Goal: Information Seeking & Learning: Learn about a topic

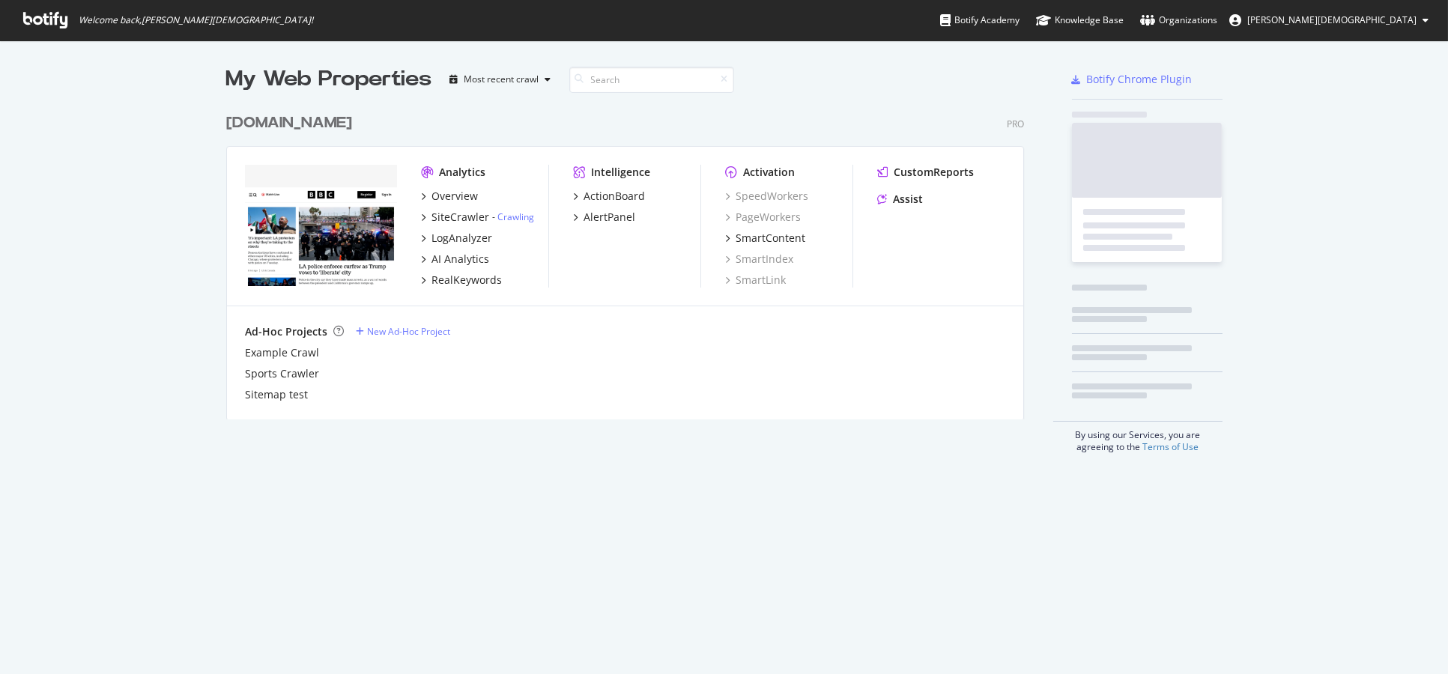
scroll to position [661, 1422]
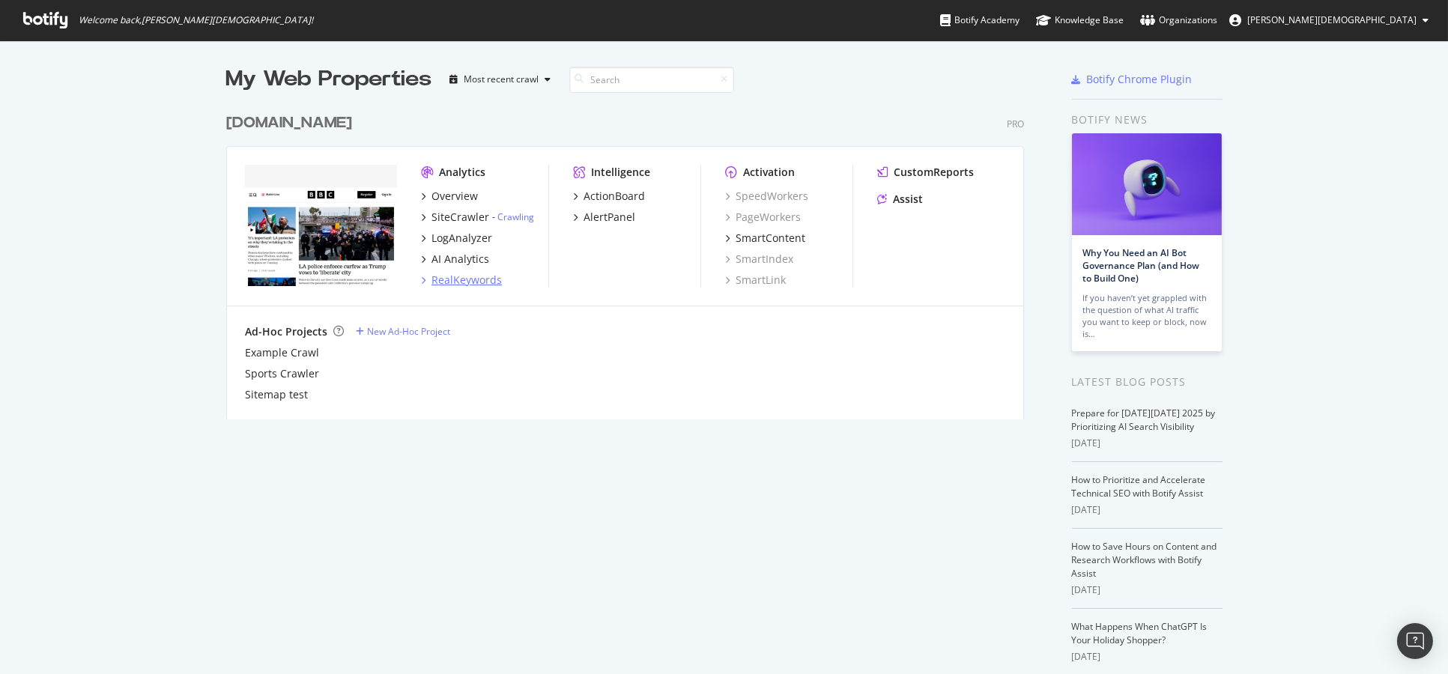
click at [461, 277] on div "RealKeywords" at bounding box center [466, 280] width 70 height 15
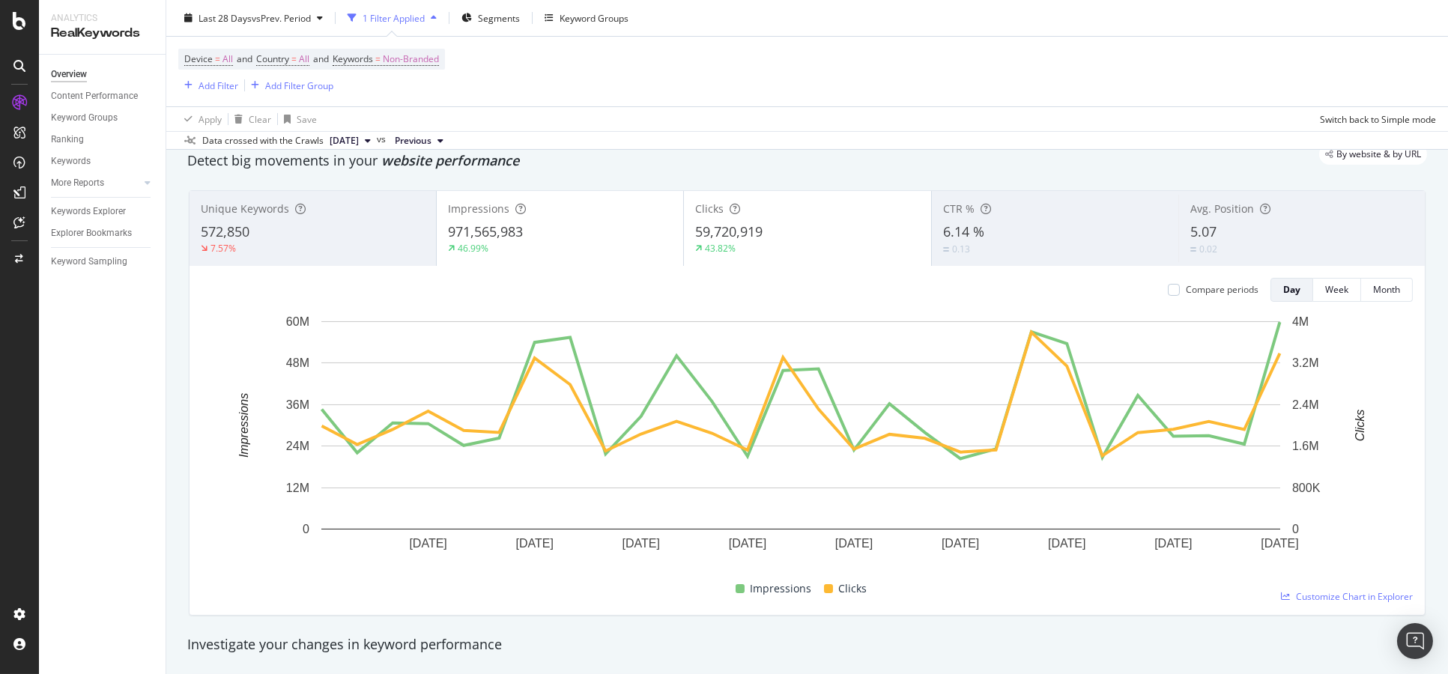
scroll to position [82, 0]
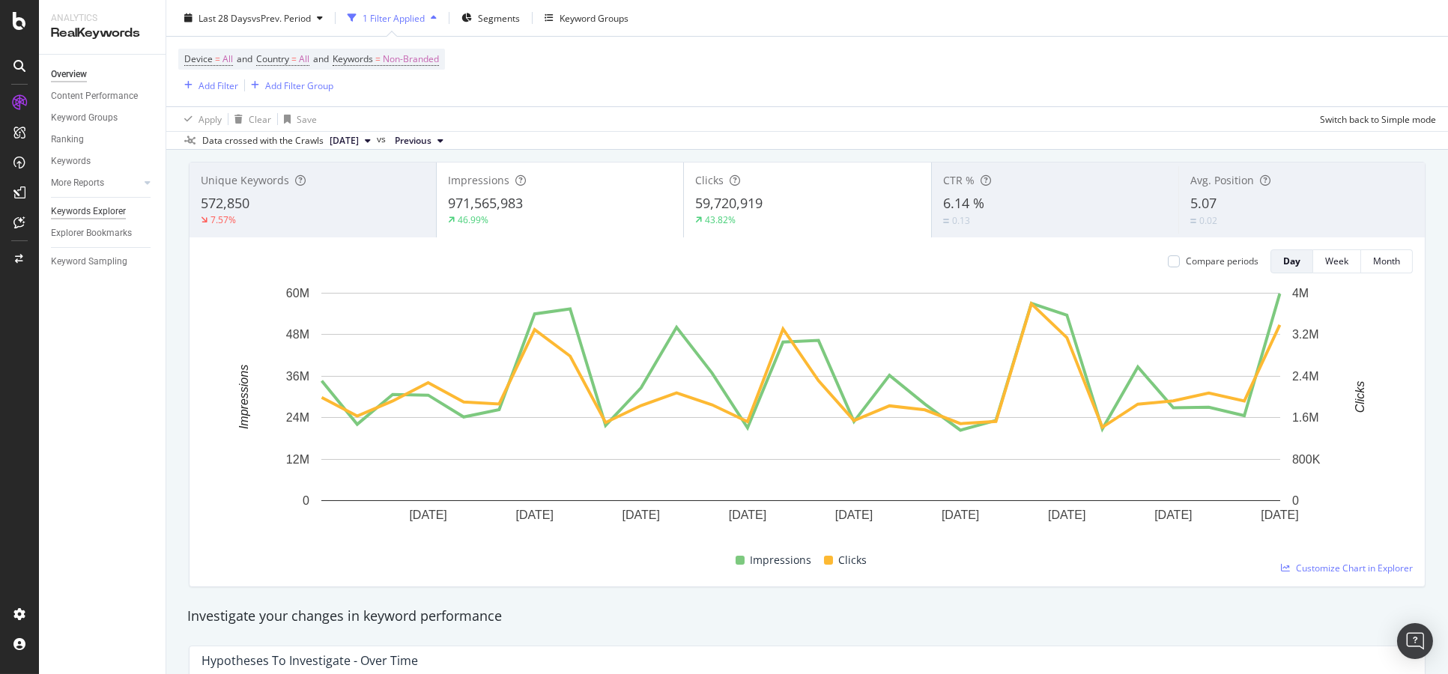
click at [91, 211] on div "Keywords Explorer" at bounding box center [88, 212] width 75 height 16
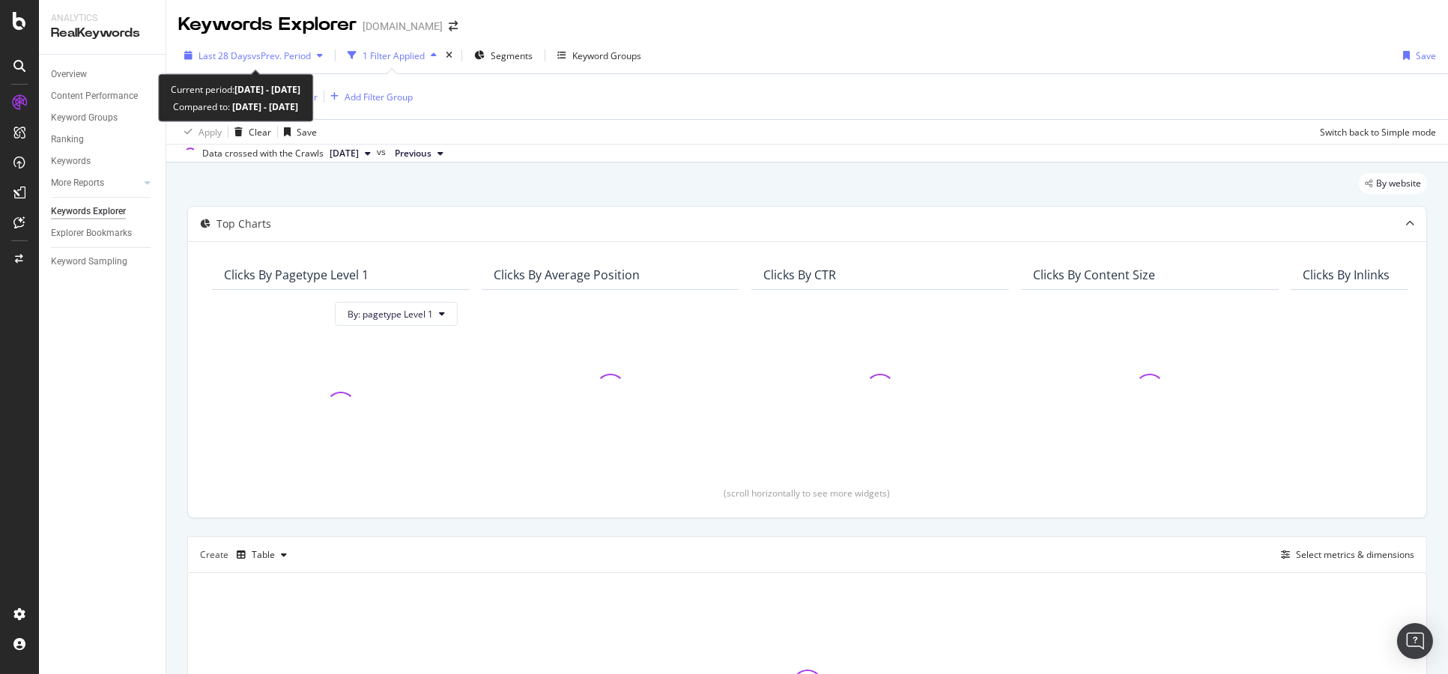
click at [273, 55] on span "vs Prev. Period" at bounding box center [281, 55] width 59 height 13
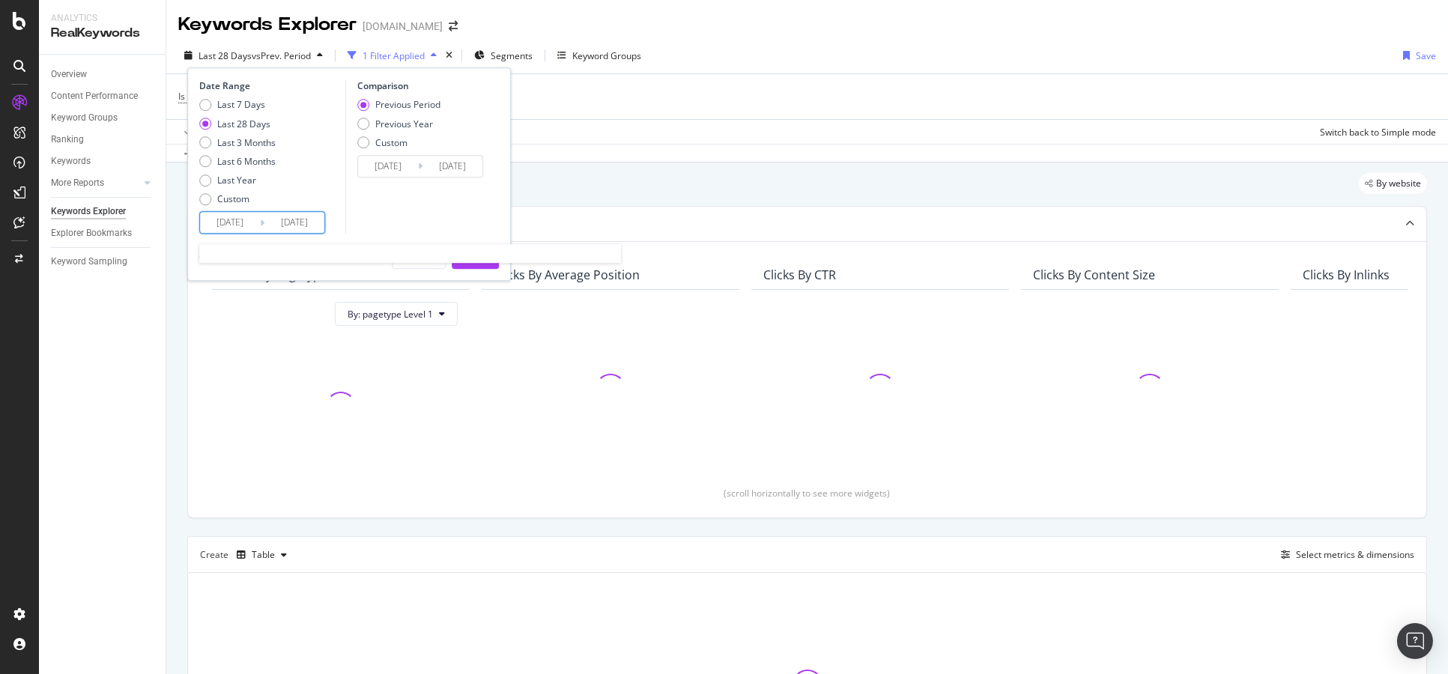
click at [238, 219] on input "[DATE]" at bounding box center [230, 223] width 60 height 21
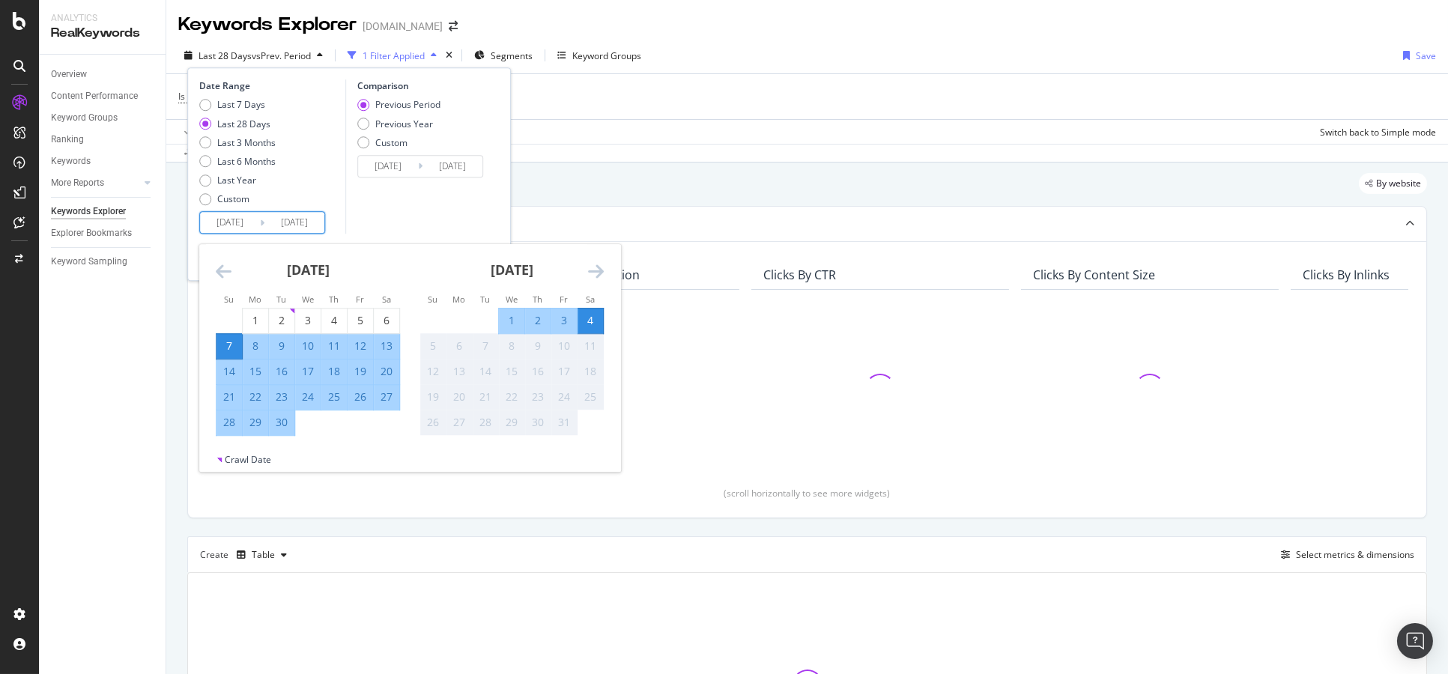
click at [214, 267] on div "[DATE] 1 2 3 4 5 6 7 8 9 10 11 12 13 14 15 16 17 18 19 20 21 22 23 24 25 26 27 …" at bounding box center [308, 341] width 204 height 192
click at [218, 268] on icon "Move backward to switch to the previous month." at bounding box center [224, 272] width 16 height 18
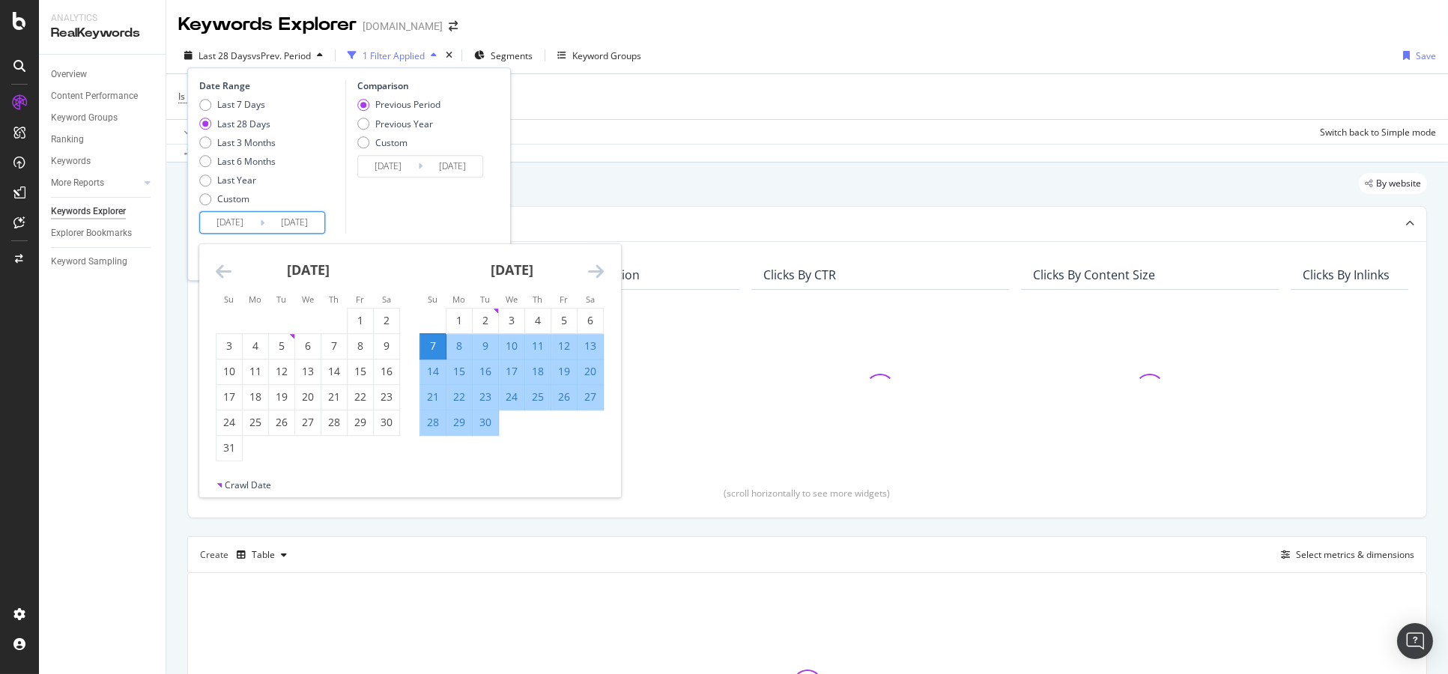
click at [218, 268] on icon "Move backward to switch to the previous month." at bounding box center [224, 272] width 16 height 18
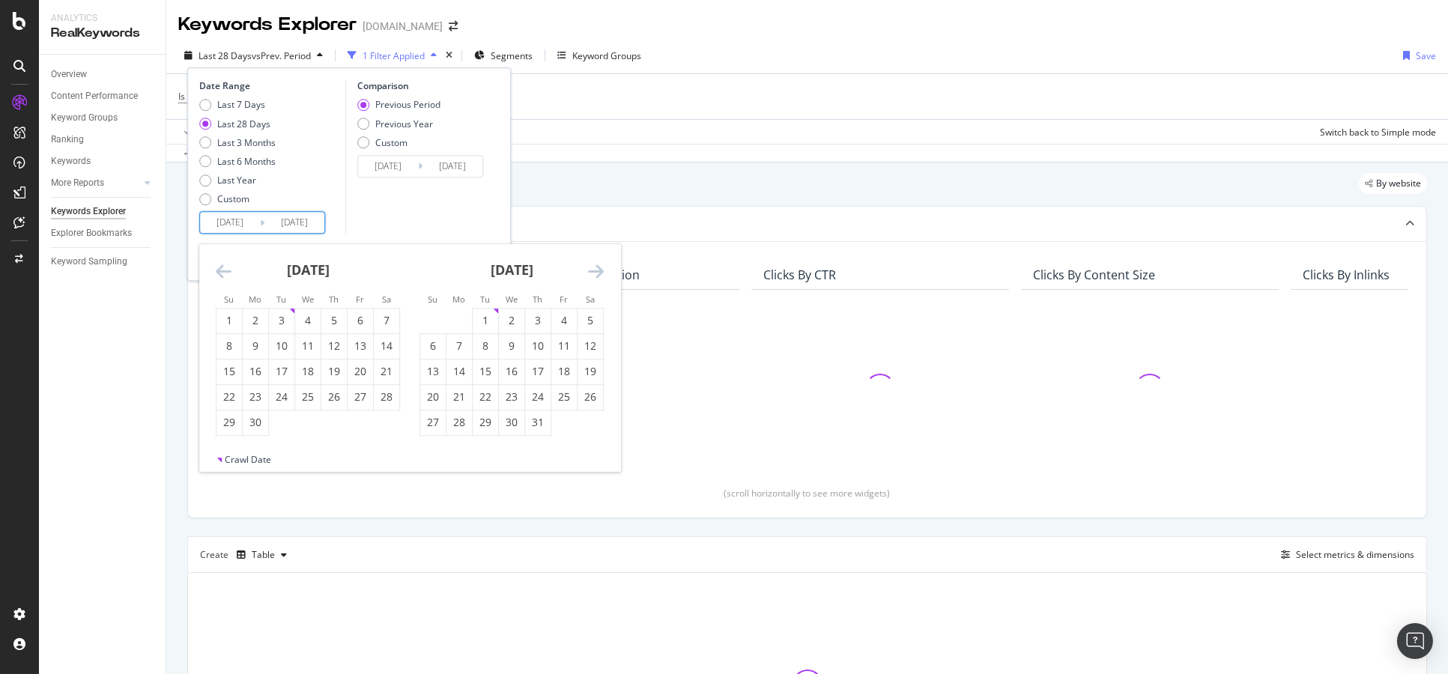
click at [218, 268] on icon "Move backward to switch to the previous month." at bounding box center [224, 272] width 16 height 18
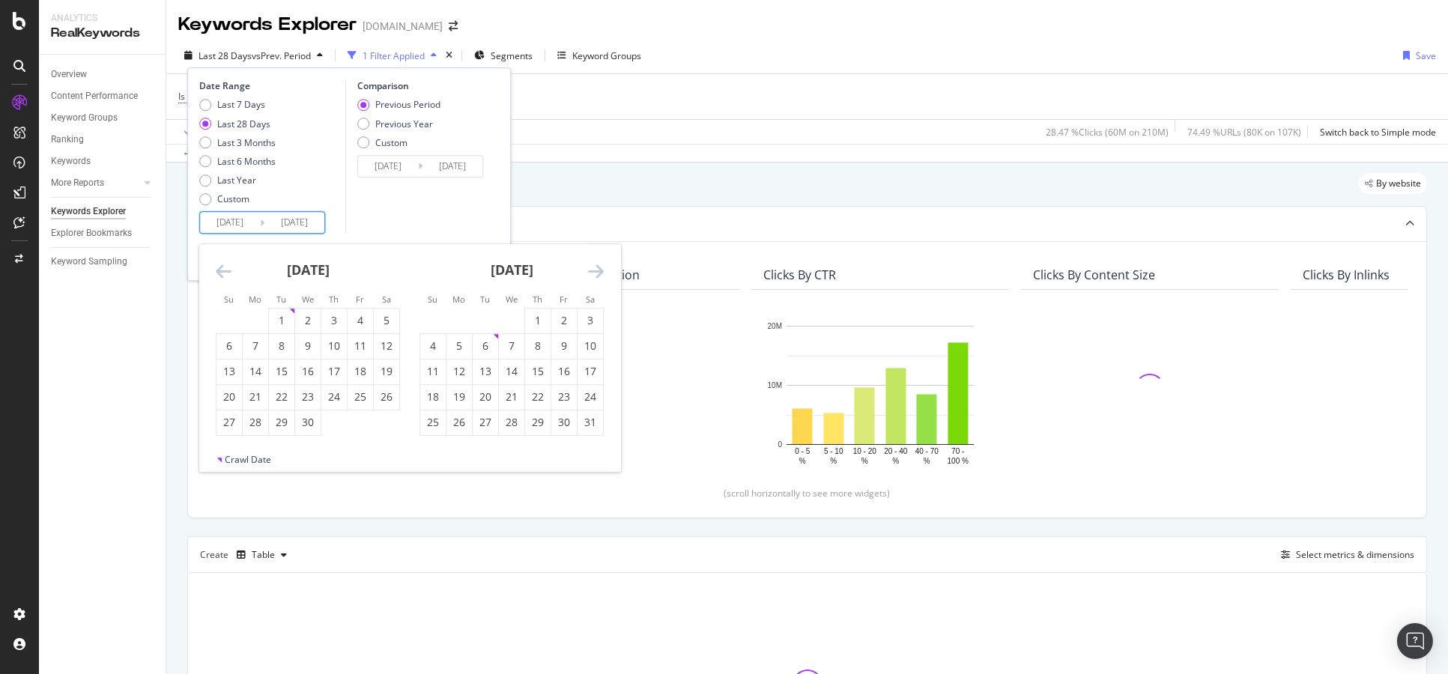
click at [218, 268] on icon "Move backward to switch to the previous month." at bounding box center [224, 272] width 16 height 18
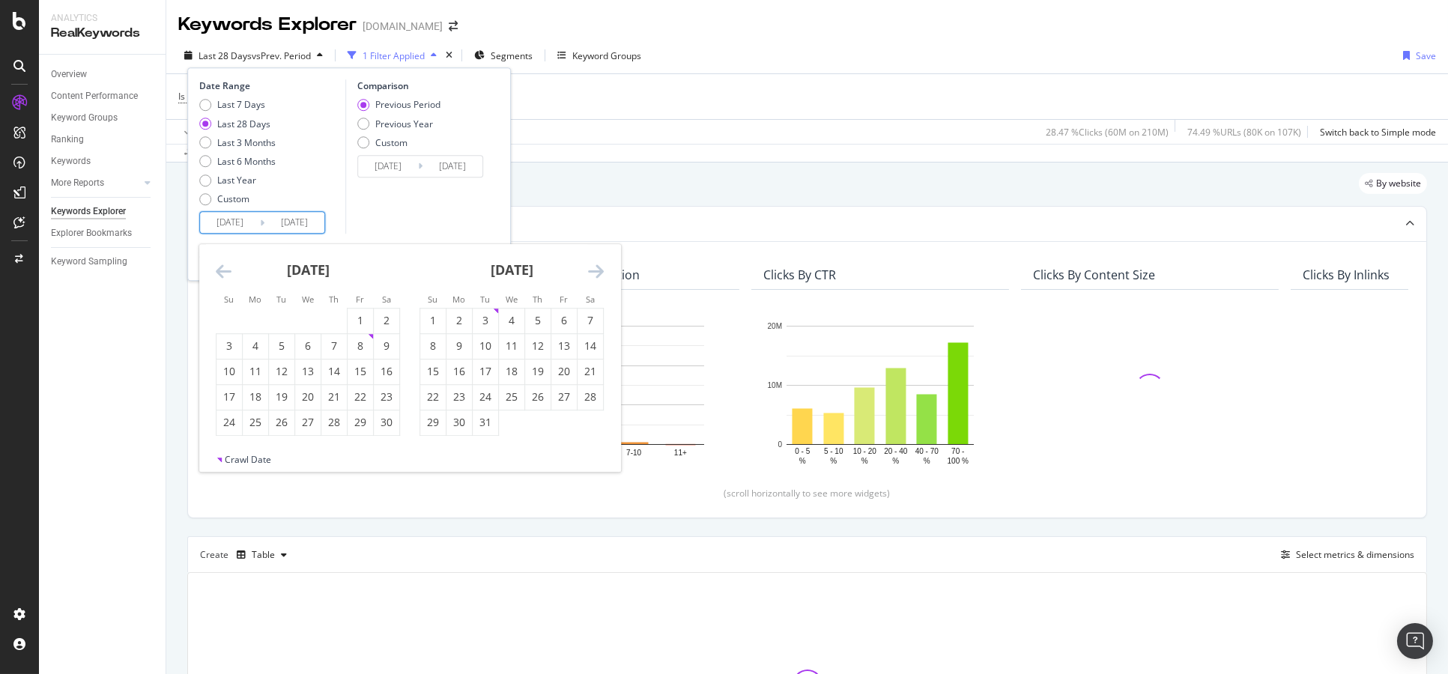
click at [218, 268] on icon "Move backward to switch to the previous month." at bounding box center [224, 272] width 16 height 18
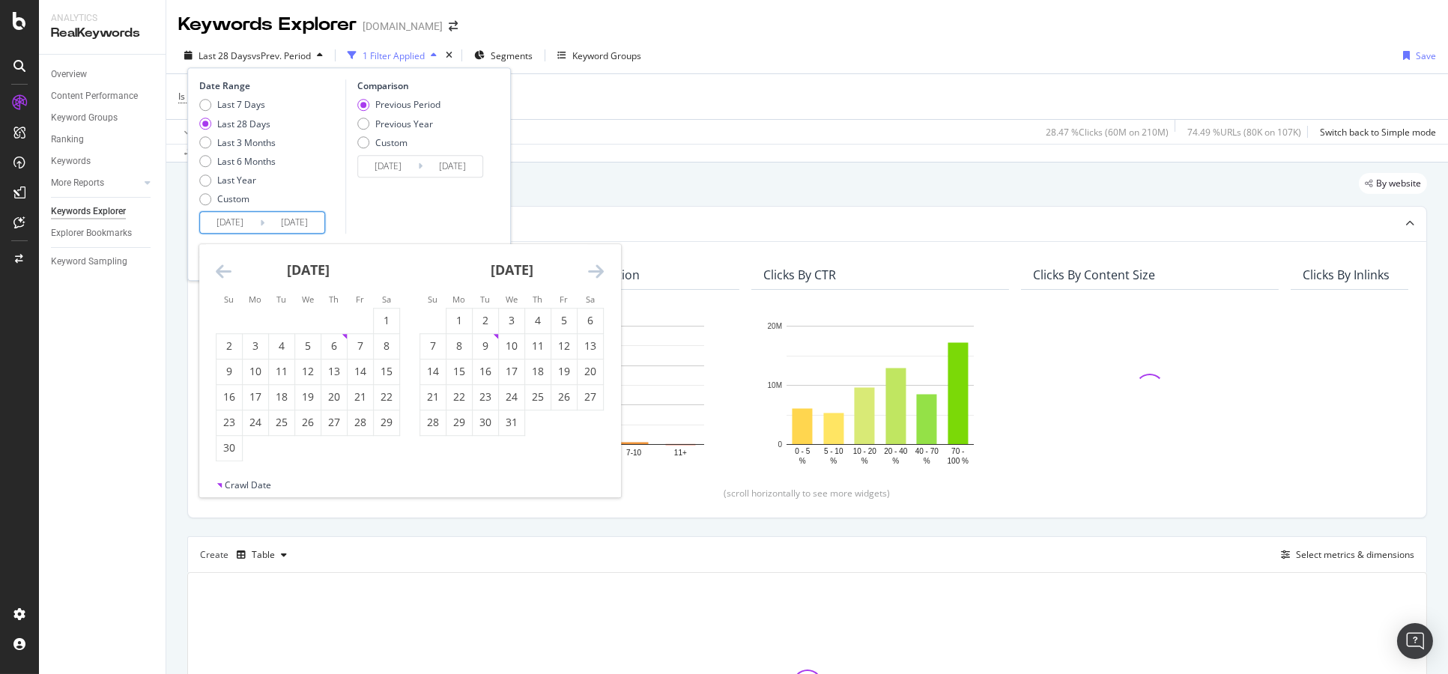
click at [218, 268] on icon "Move backward to switch to the previous month." at bounding box center [224, 272] width 16 height 18
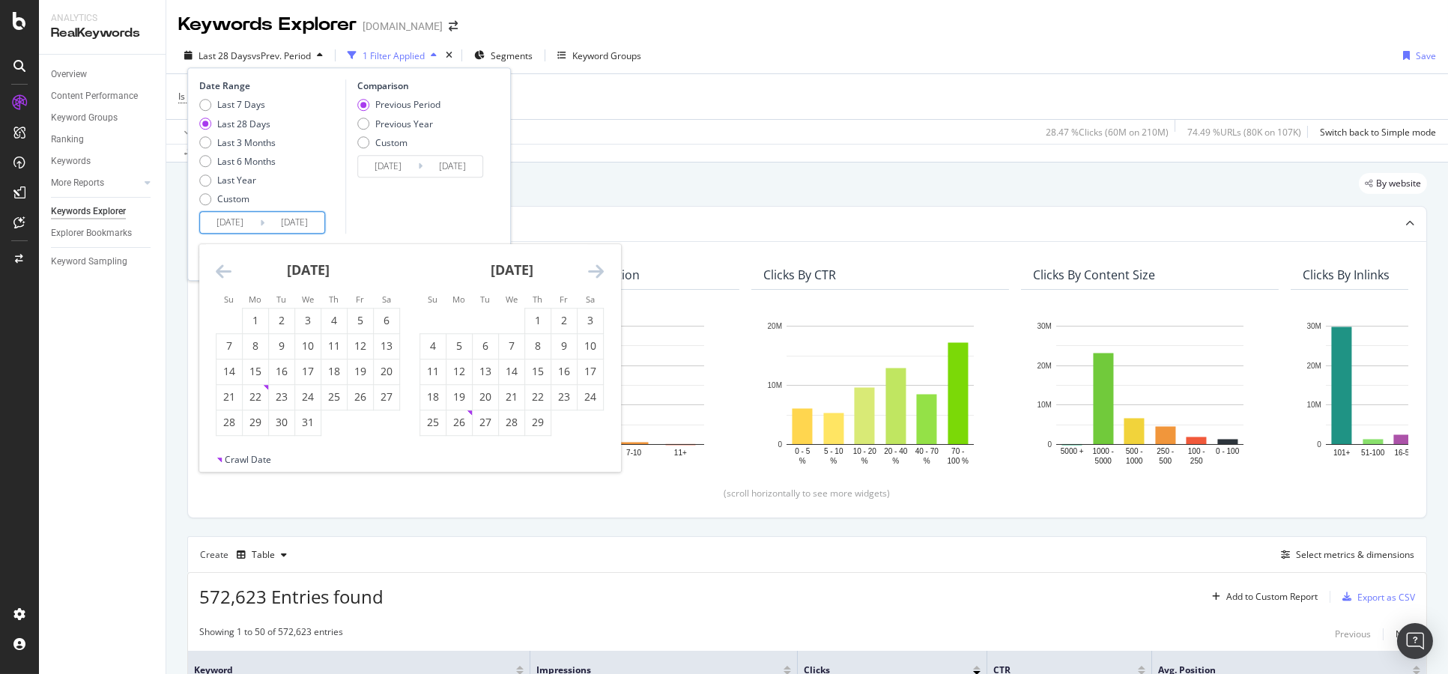
click at [218, 268] on icon "Move backward to switch to the previous month." at bounding box center [224, 272] width 16 height 18
click at [304, 324] on div "1" at bounding box center [307, 321] width 25 height 15
type input "[DATE]"
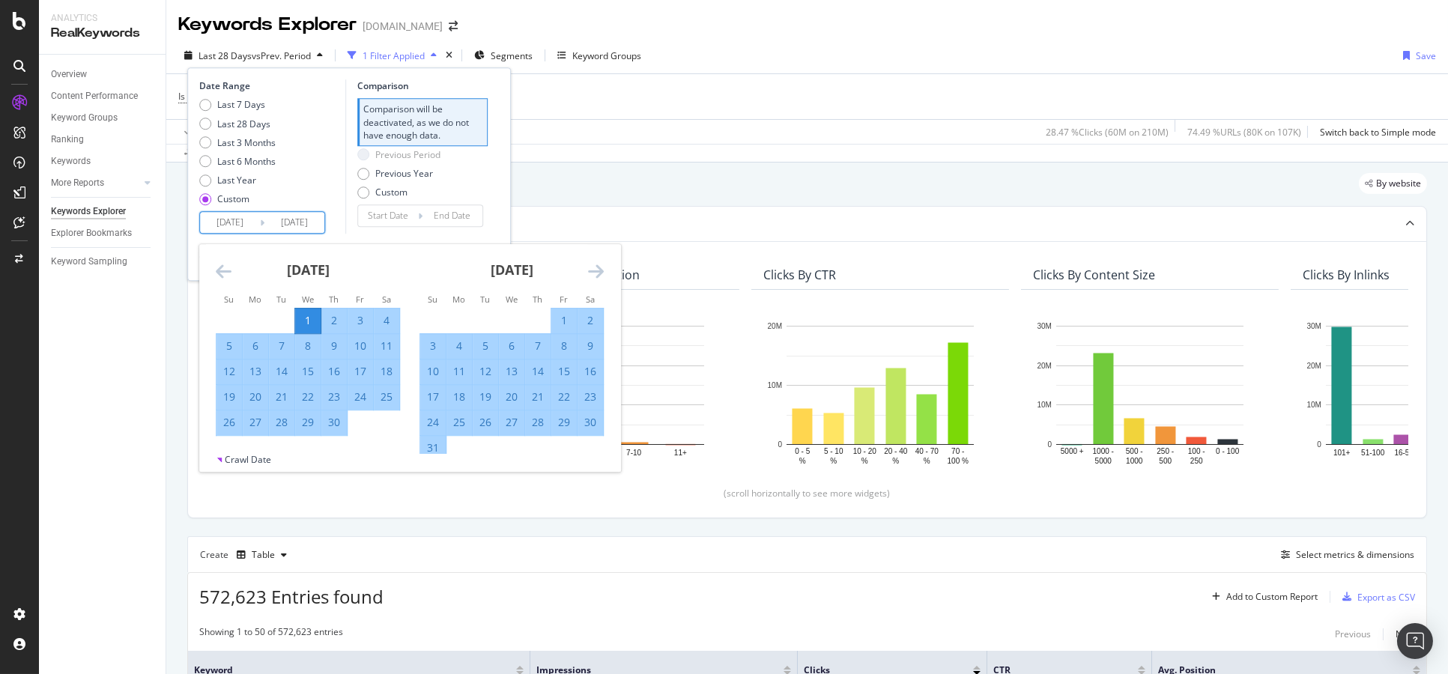
click at [387, 398] on div "25" at bounding box center [386, 397] width 25 height 15
type input "[DATE]"
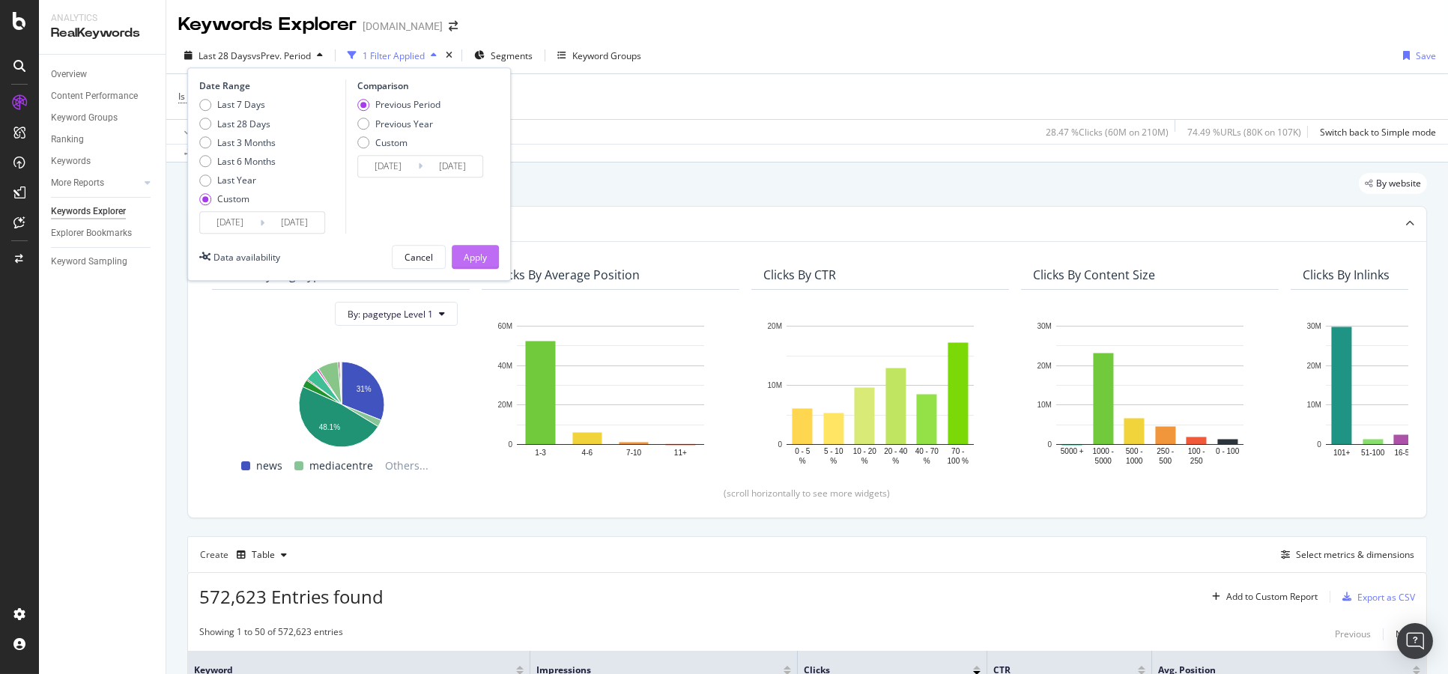
click at [482, 259] on div "Apply" at bounding box center [475, 257] width 23 height 13
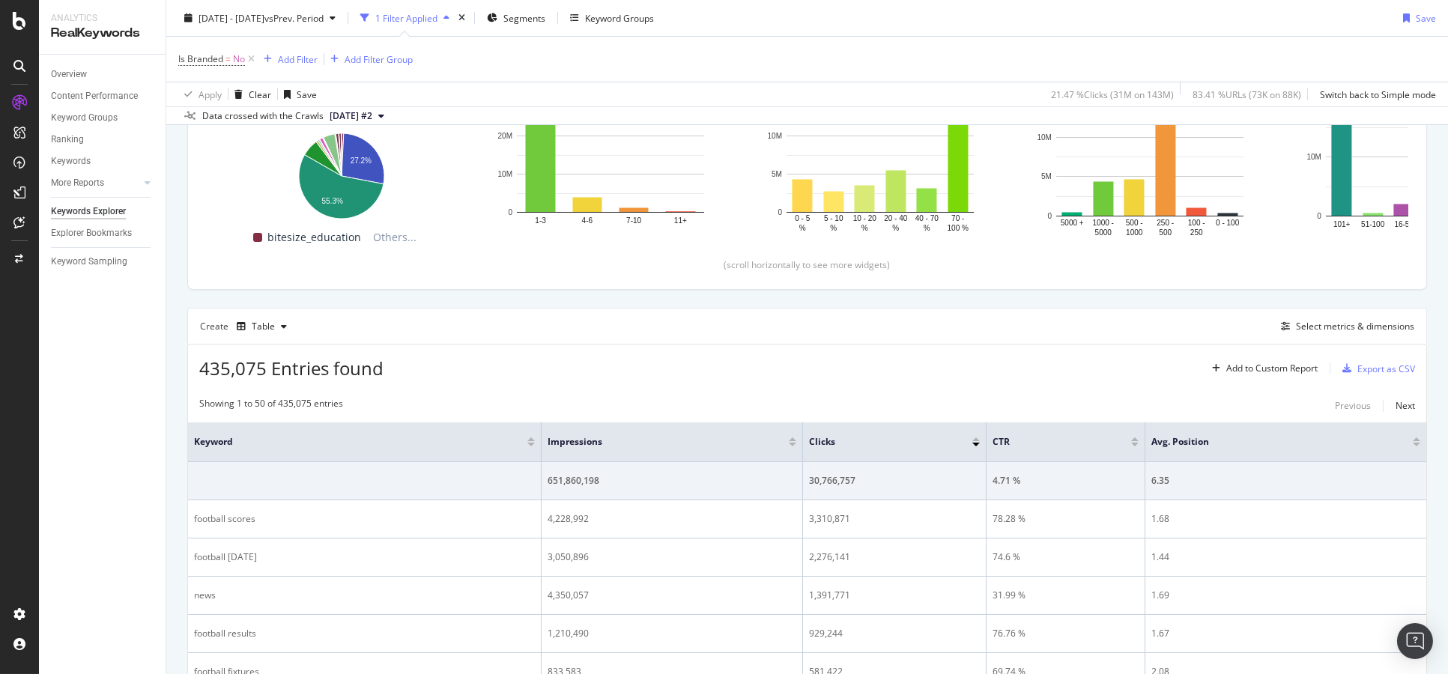
scroll to position [258, 0]
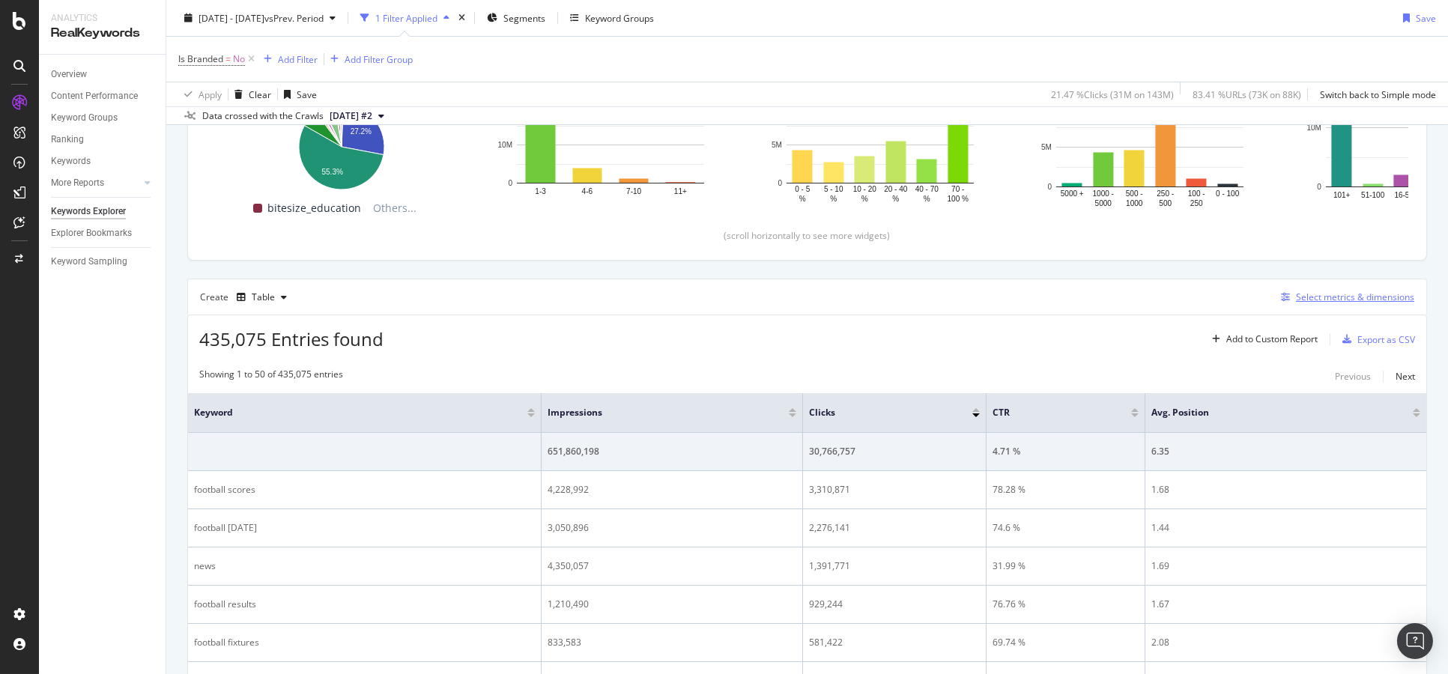
click at [1306, 303] on div "Select metrics & dimensions" at bounding box center [1355, 297] width 118 height 13
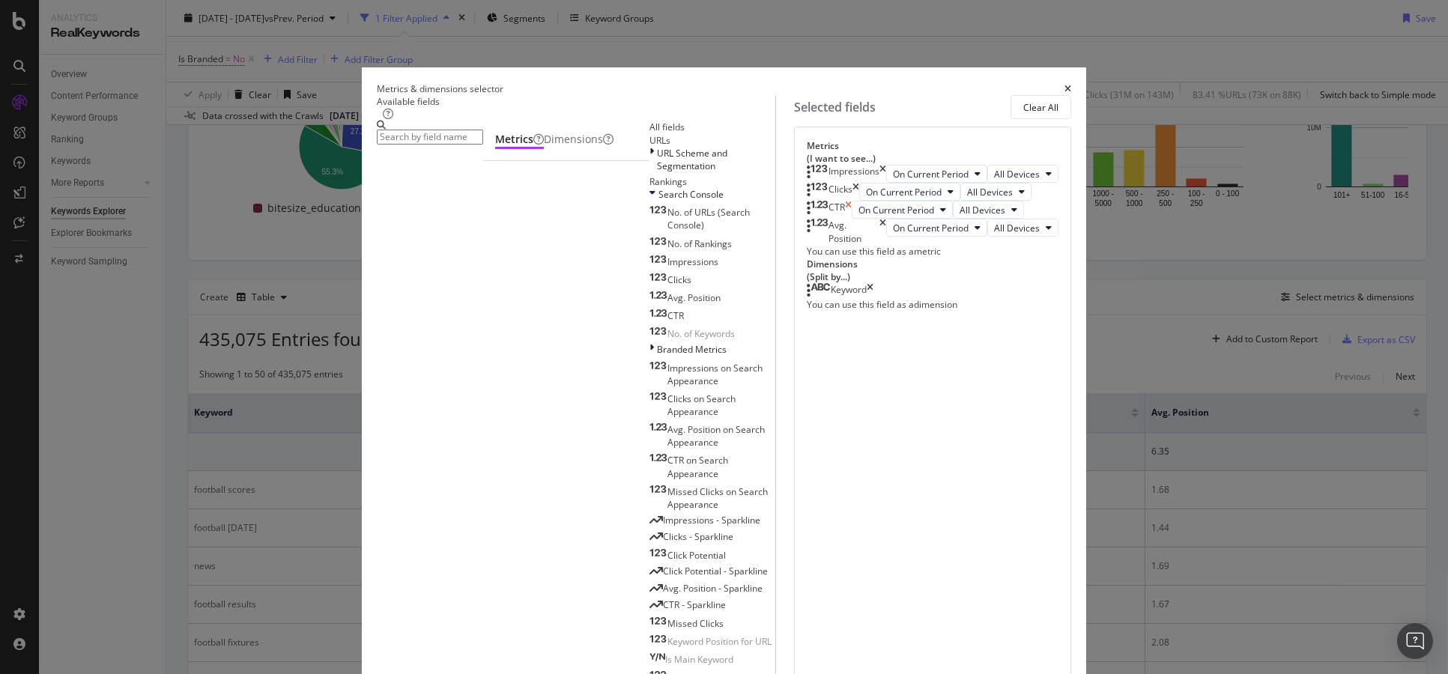
click at [852, 219] on icon "times" at bounding box center [848, 210] width 7 height 18
click at [886, 226] on icon "times" at bounding box center [882, 213] width 7 height 25
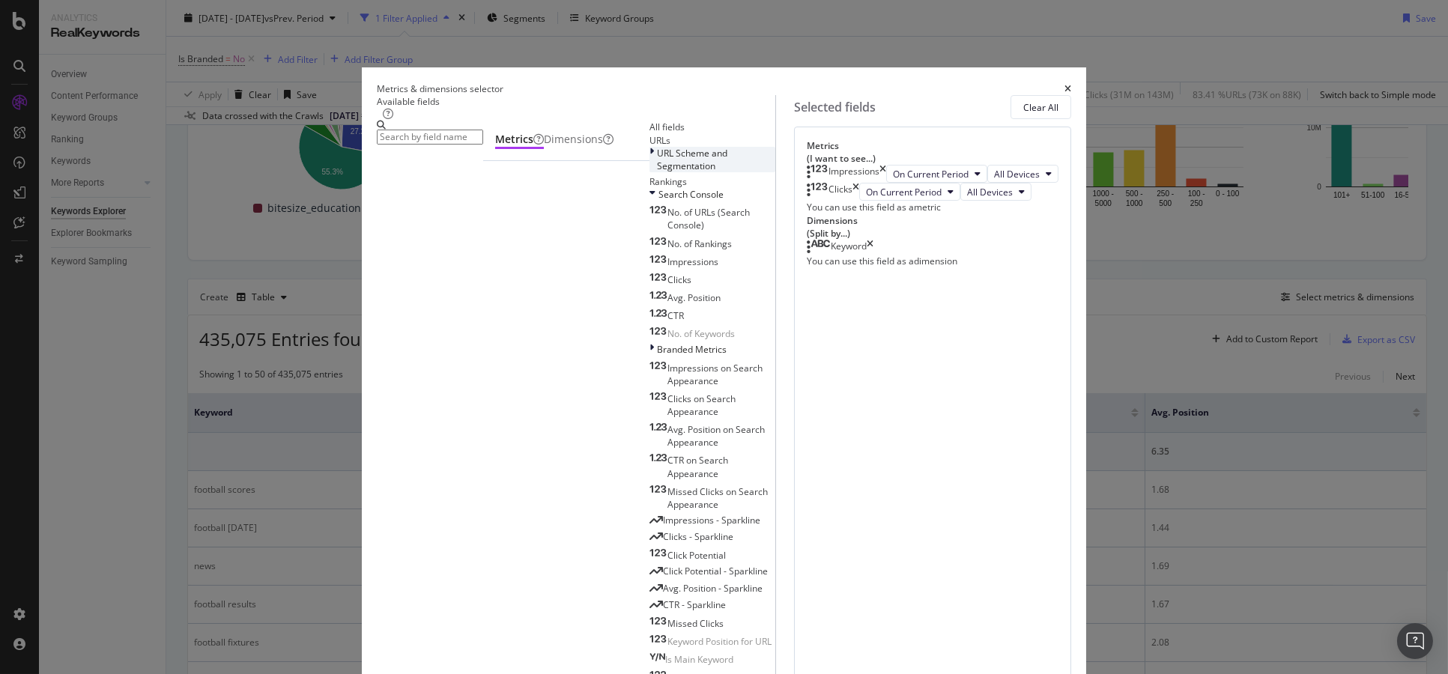
click at [657, 172] on span "URL Scheme and Segmentation" at bounding box center [692, 159] width 70 height 25
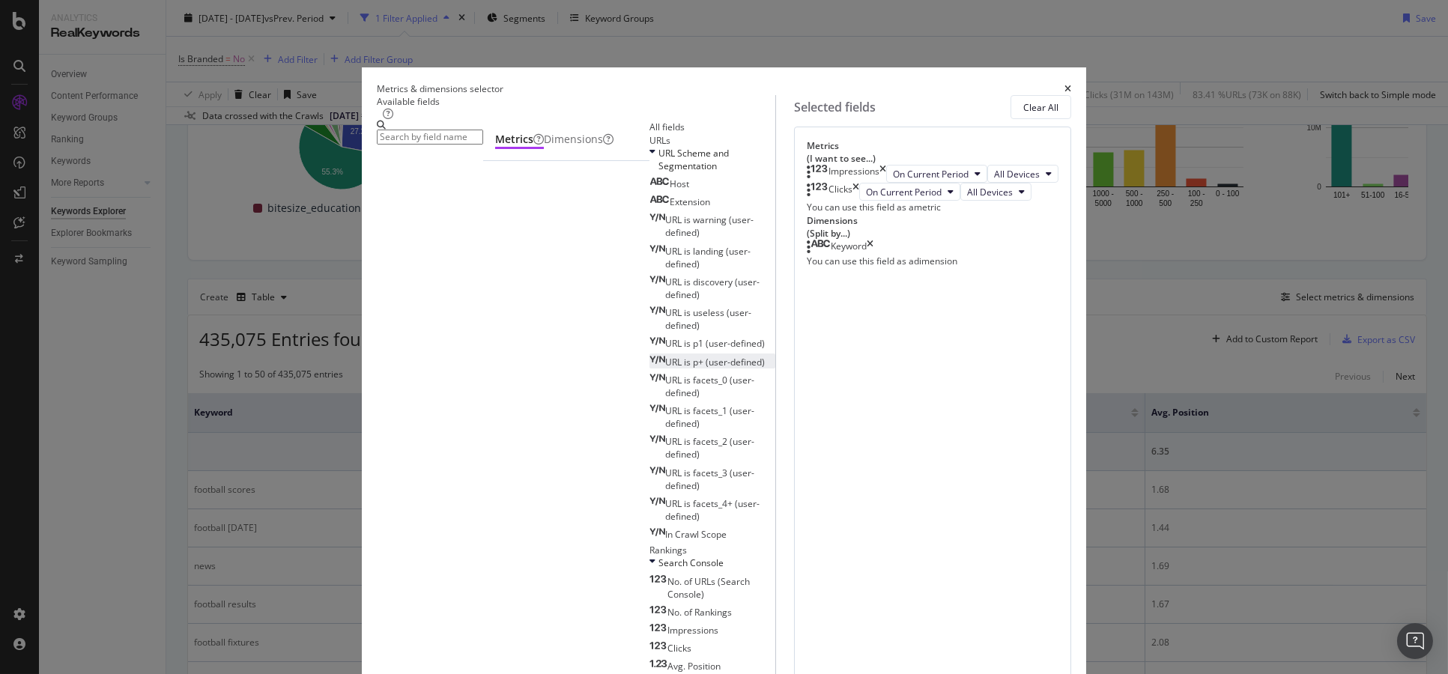
scroll to position [831, 0]
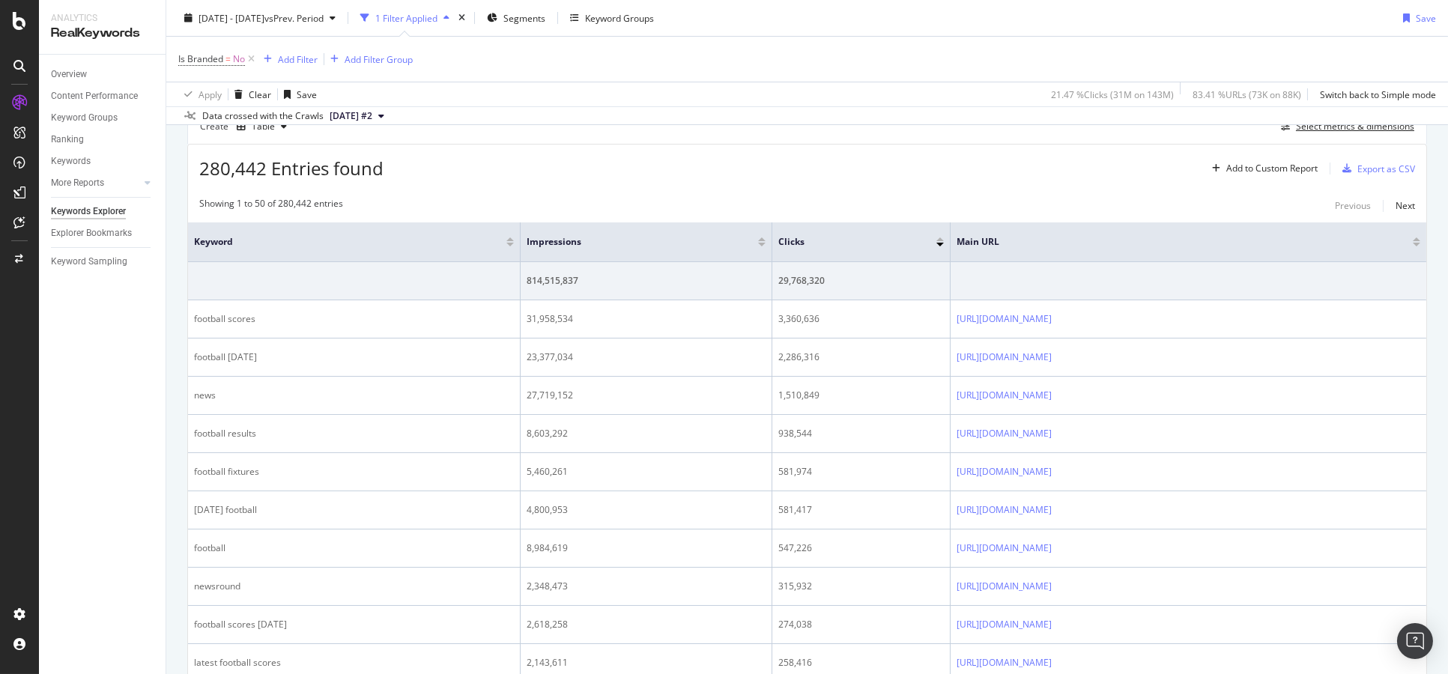
scroll to position [424, 0]
click at [527, 246] on span "Impressions" at bounding box center [631, 246] width 209 height 13
click at [758, 243] on div at bounding box center [761, 244] width 7 height 4
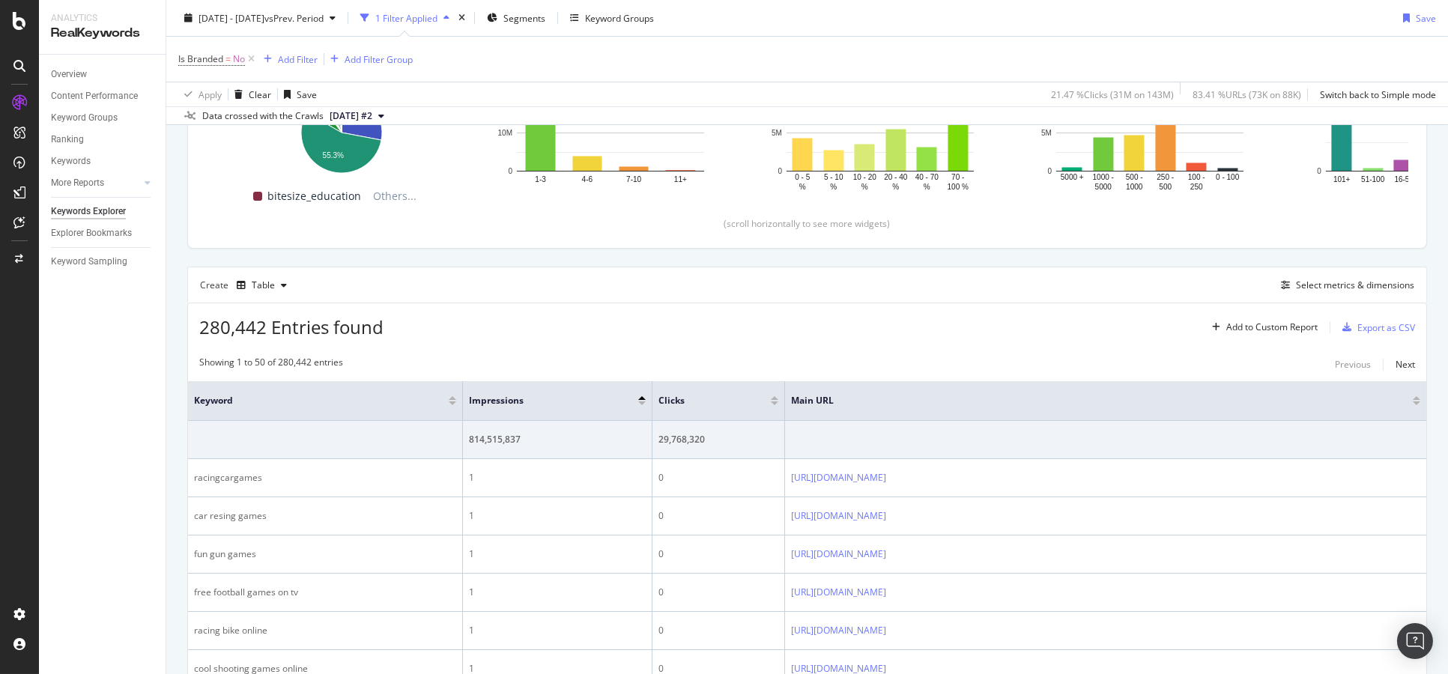
scroll to position [247, 0]
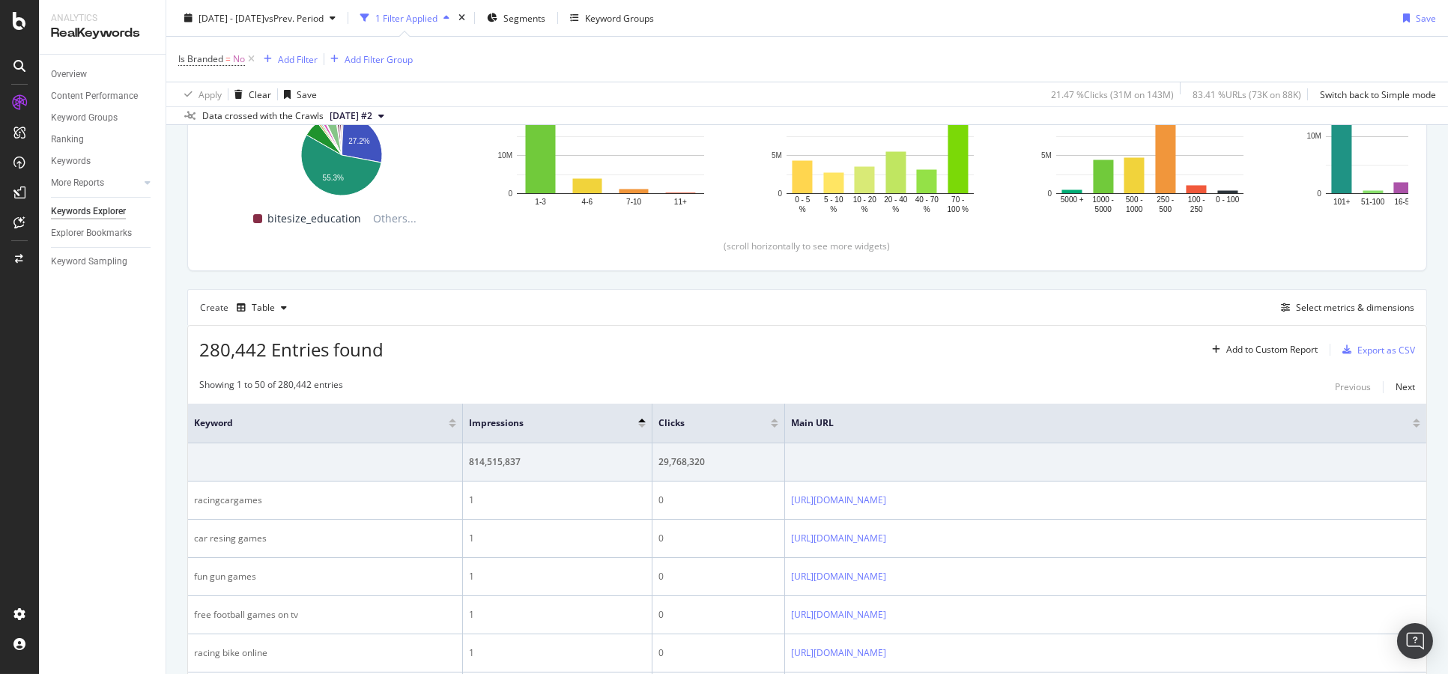
click at [303, 69] on div "Is Branded = No Add Filter Add Filter Group" at bounding box center [807, 59] width 1258 height 45
click at [303, 67] on div "Add Filter" at bounding box center [288, 59] width 60 height 16
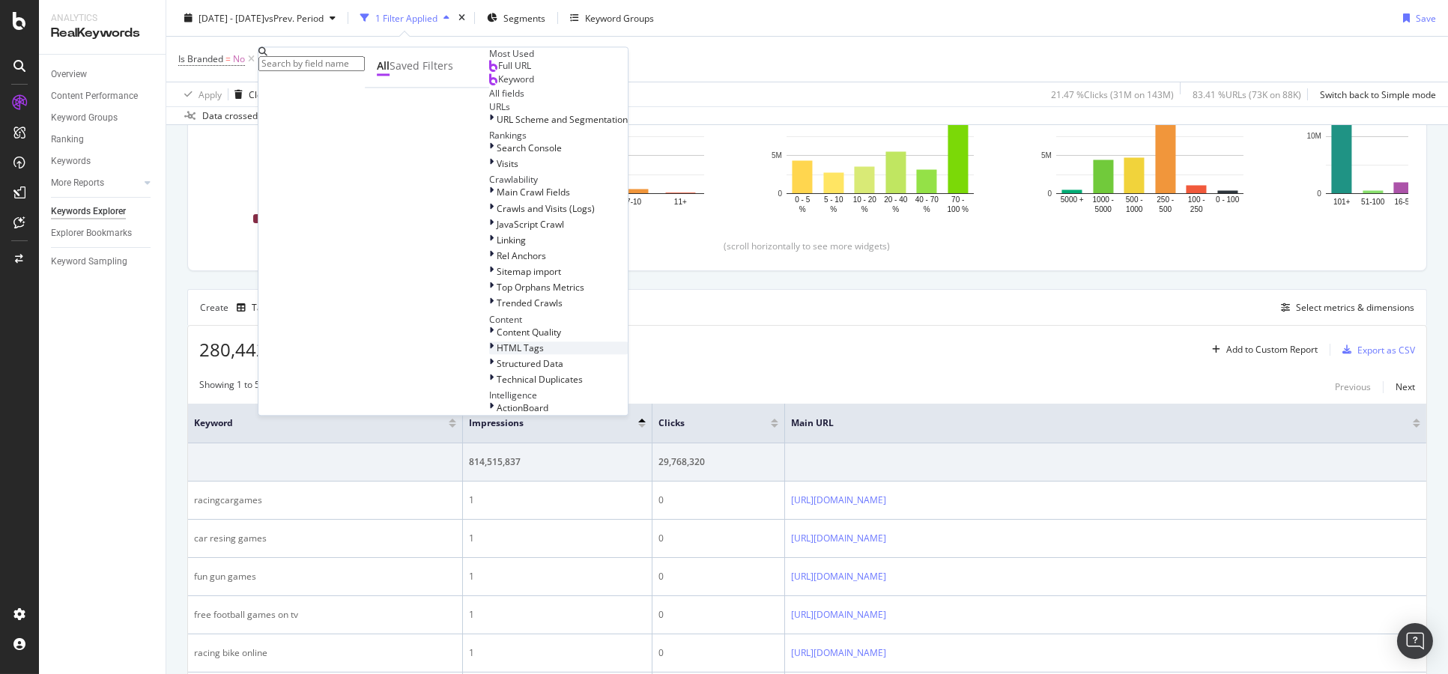
scroll to position [77, 0]
click at [489, 171] on div "Visits" at bounding box center [558, 164] width 139 height 13
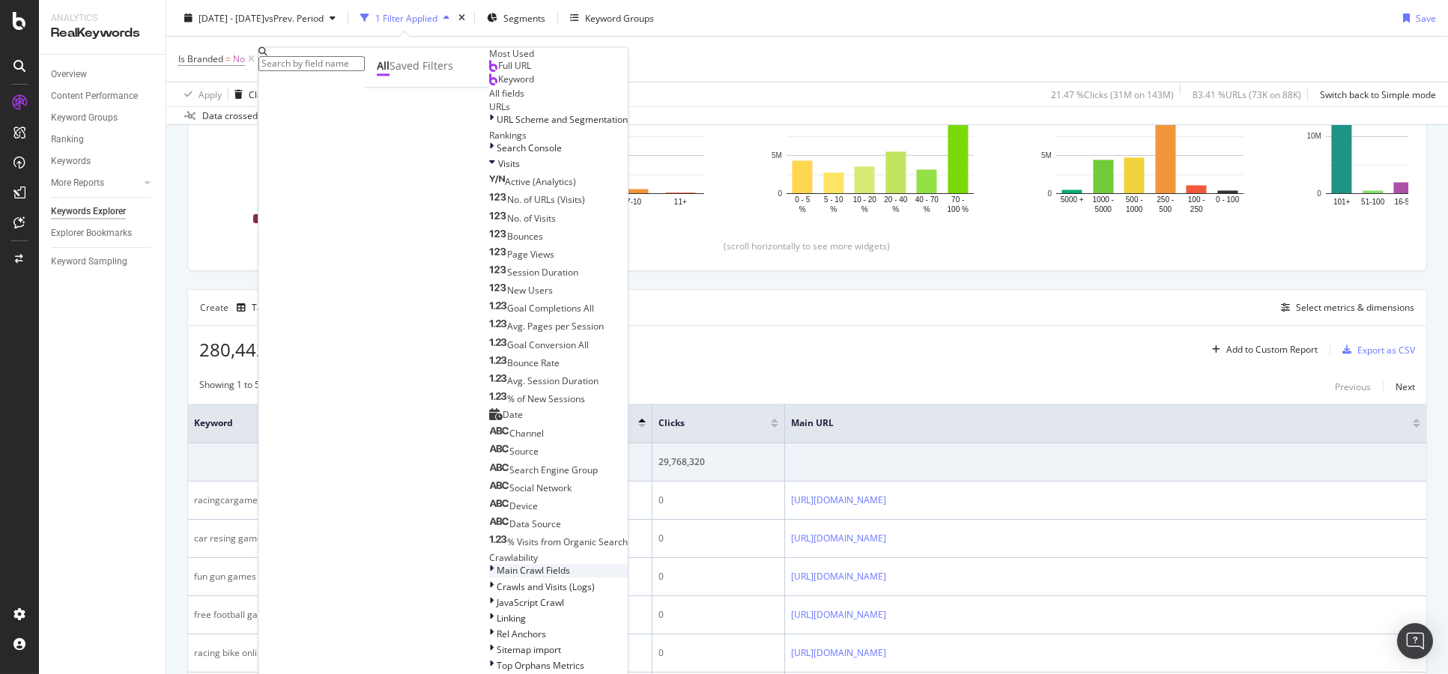
scroll to position [576, 0]
click at [489, 565] on div "Main Crawl Fields" at bounding box center [558, 571] width 139 height 13
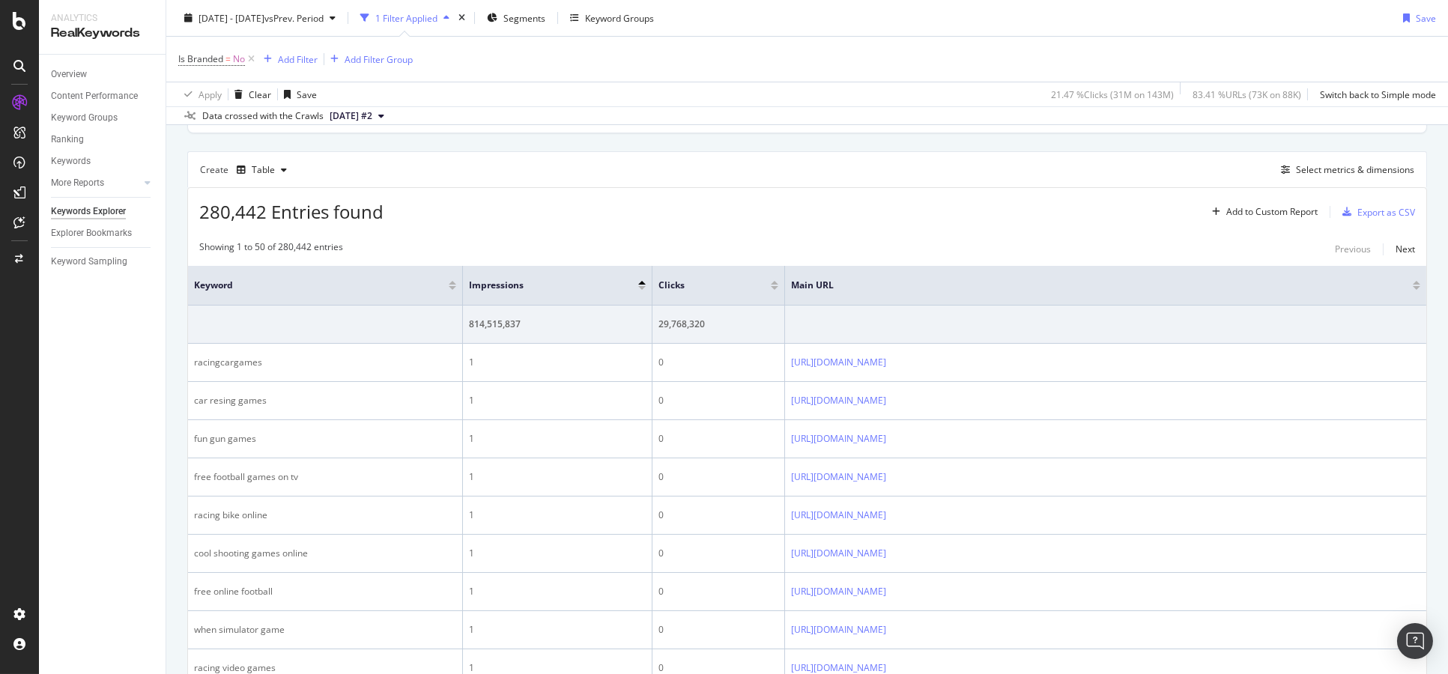
scroll to position [413, 0]
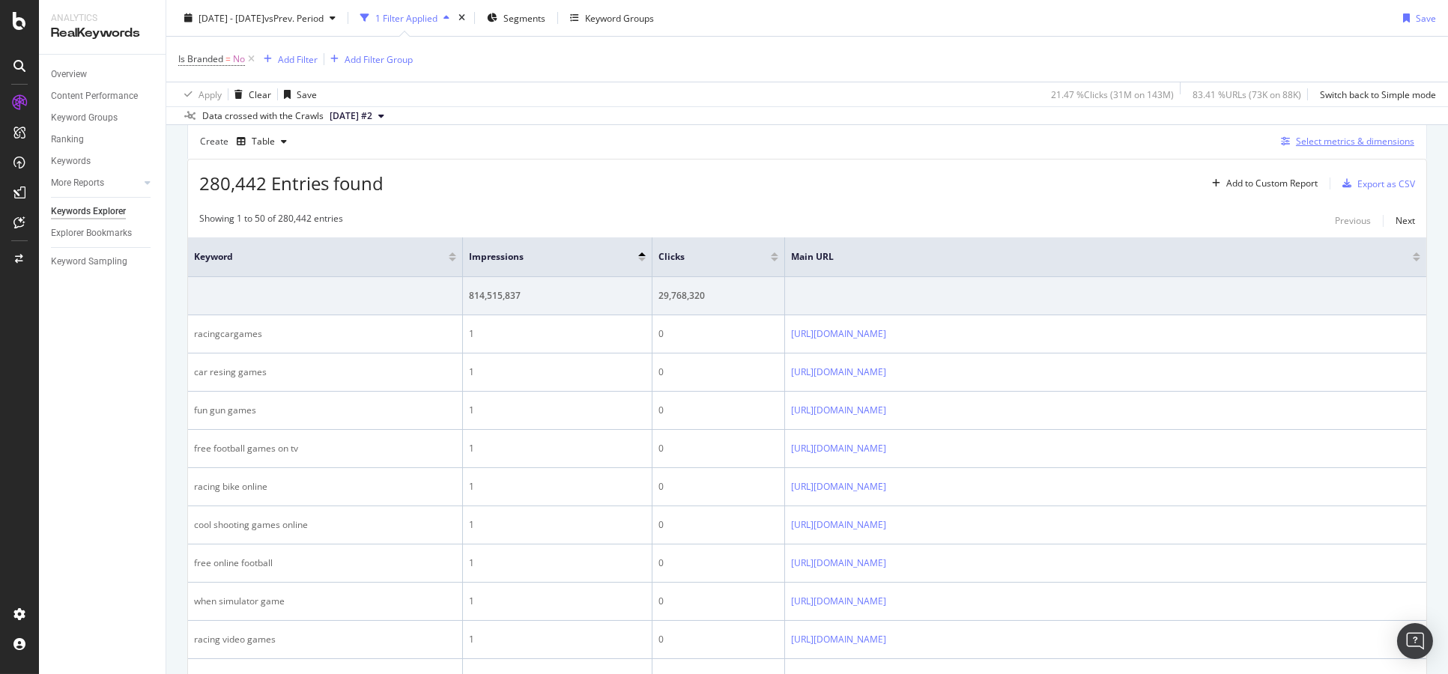
click at [1334, 148] on div "Select metrics & dimensions" at bounding box center [1344, 141] width 139 height 16
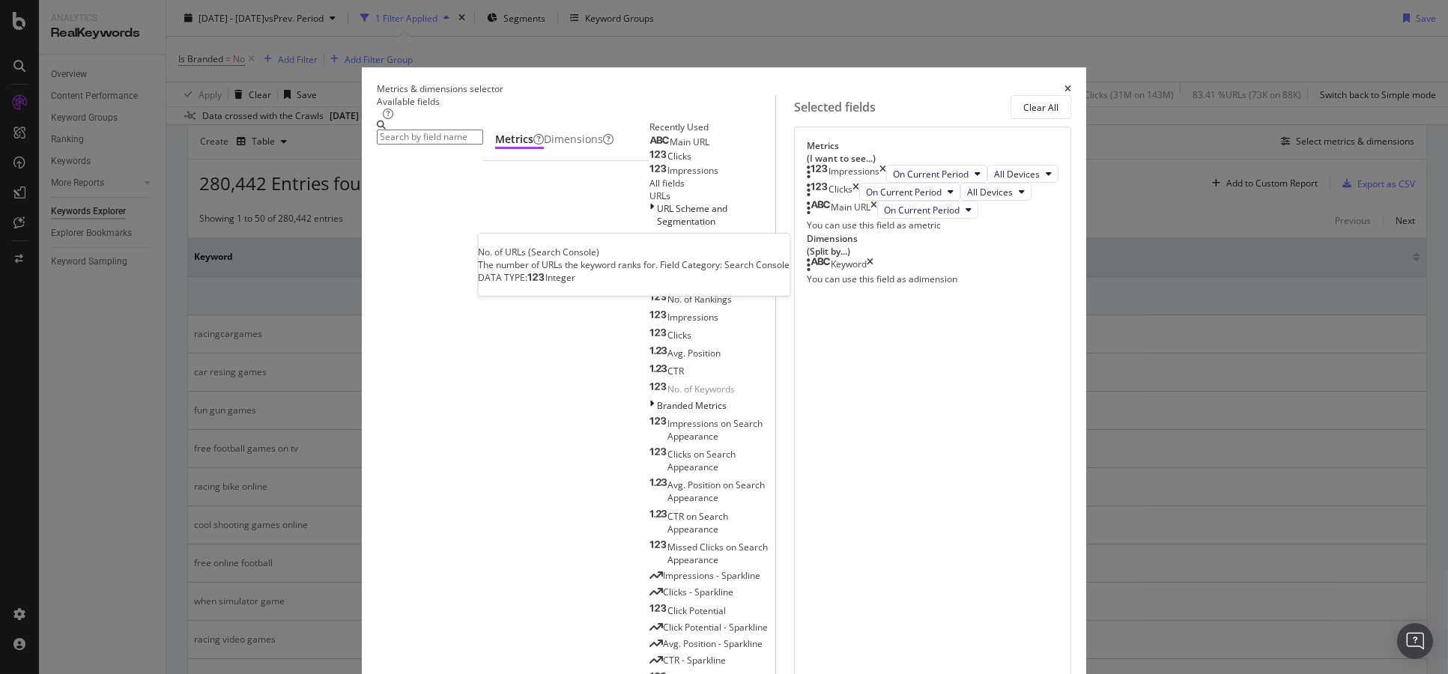
scroll to position [166, 0]
click at [658, 256] on span "Search Console" at bounding box center [690, 249] width 65 height 13
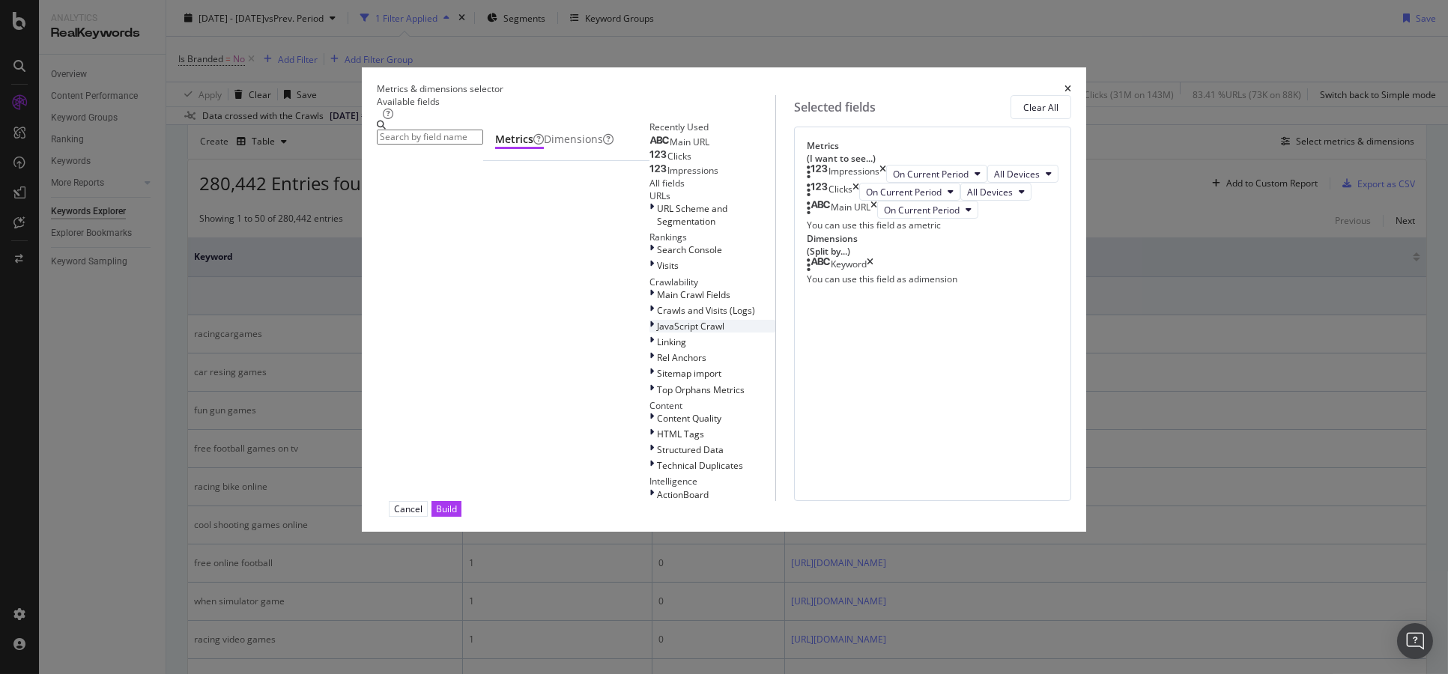
scroll to position [249, 0]
click at [649, 288] on div "Main Crawl Fields" at bounding box center [712, 294] width 126 height 13
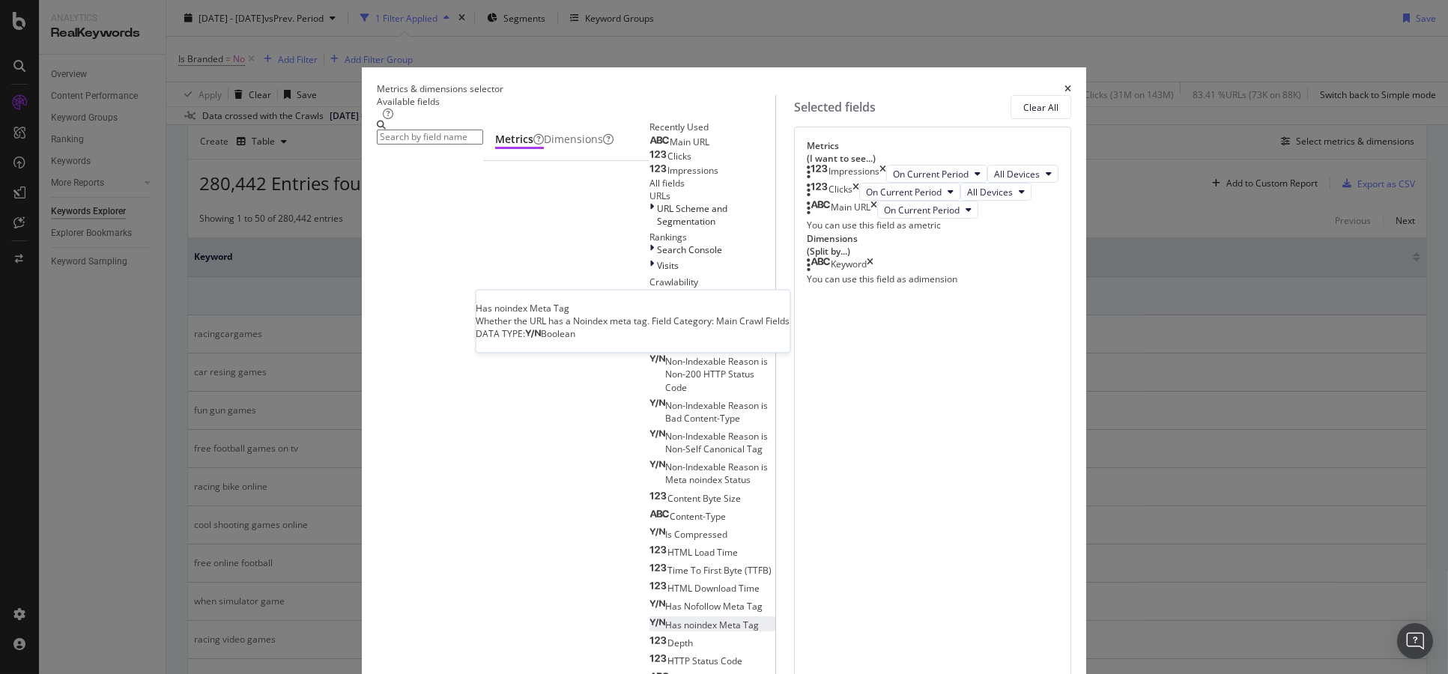
scroll to position [416, 0]
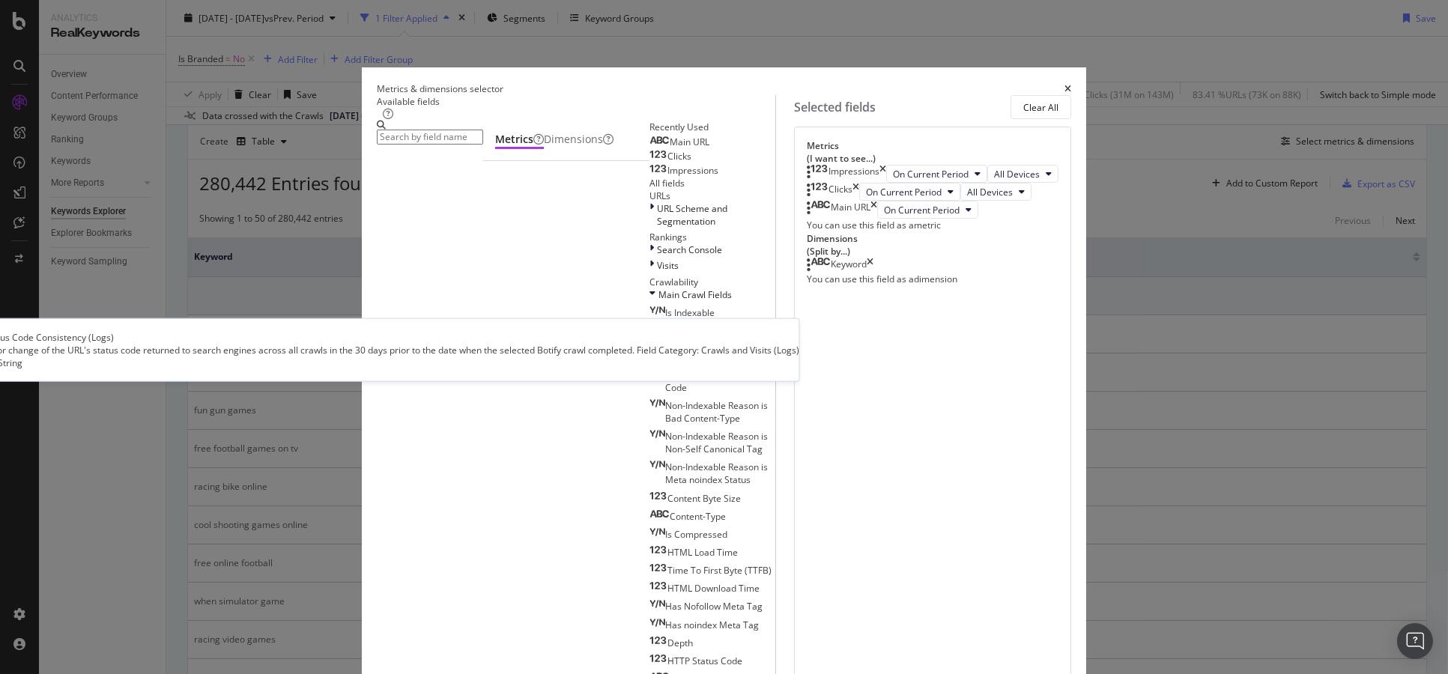
scroll to position [665, 0]
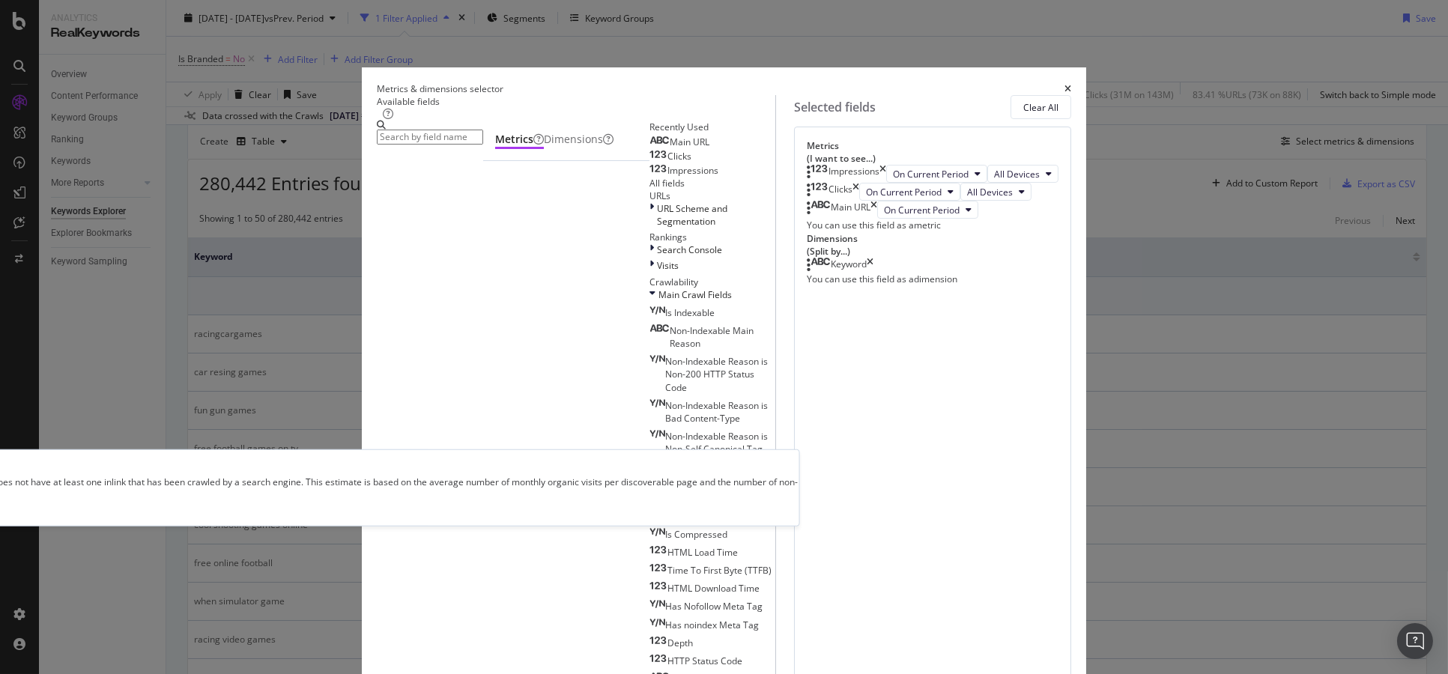
scroll to position [591, 0]
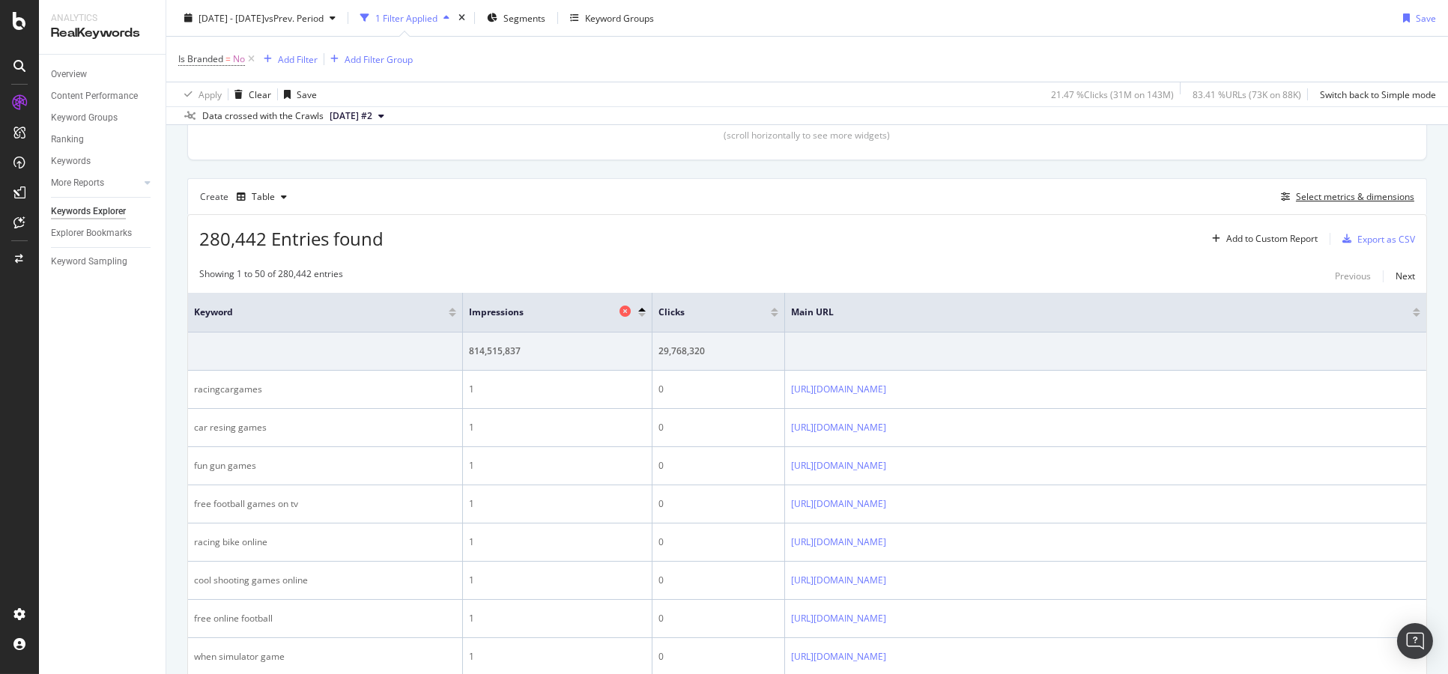
scroll to position [330, 0]
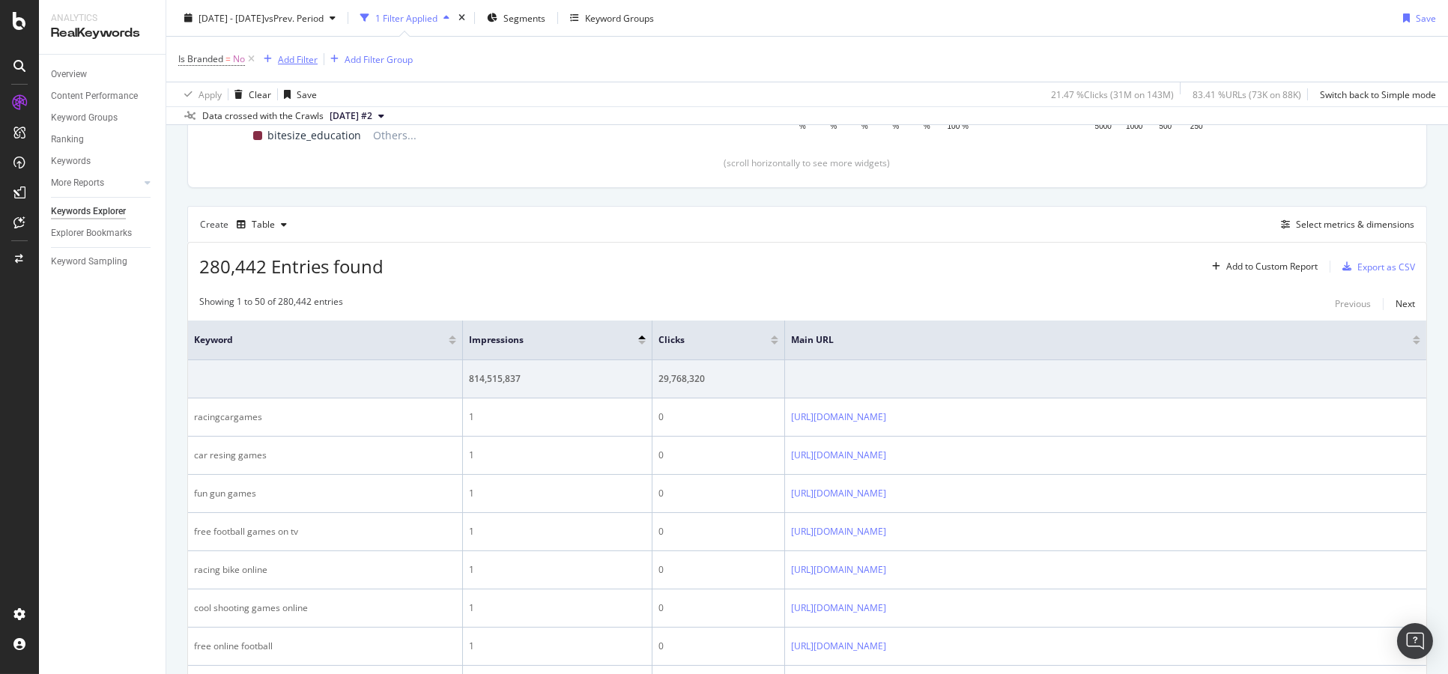
click at [291, 55] on div "Add Filter" at bounding box center [298, 58] width 40 height 13
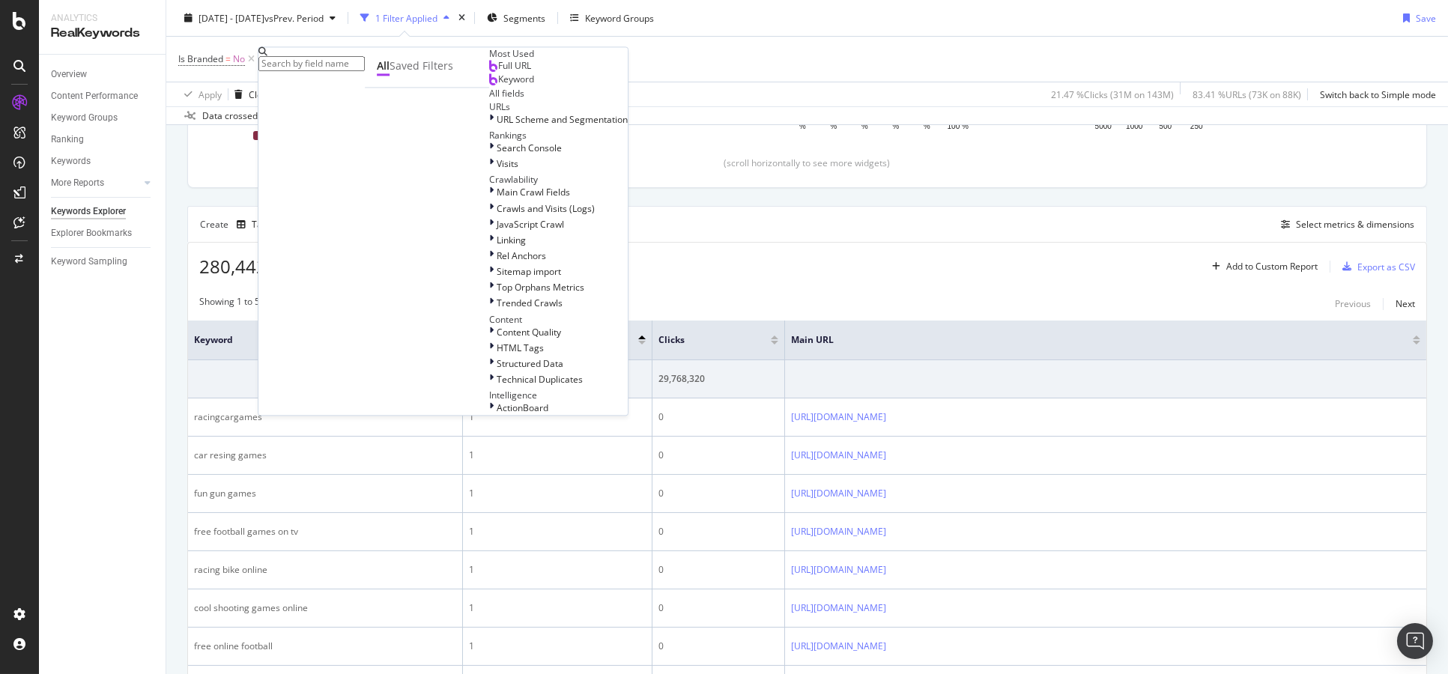
scroll to position [166, 0]
click at [489, 199] on div "Main Crawl Fields" at bounding box center [558, 193] width 139 height 13
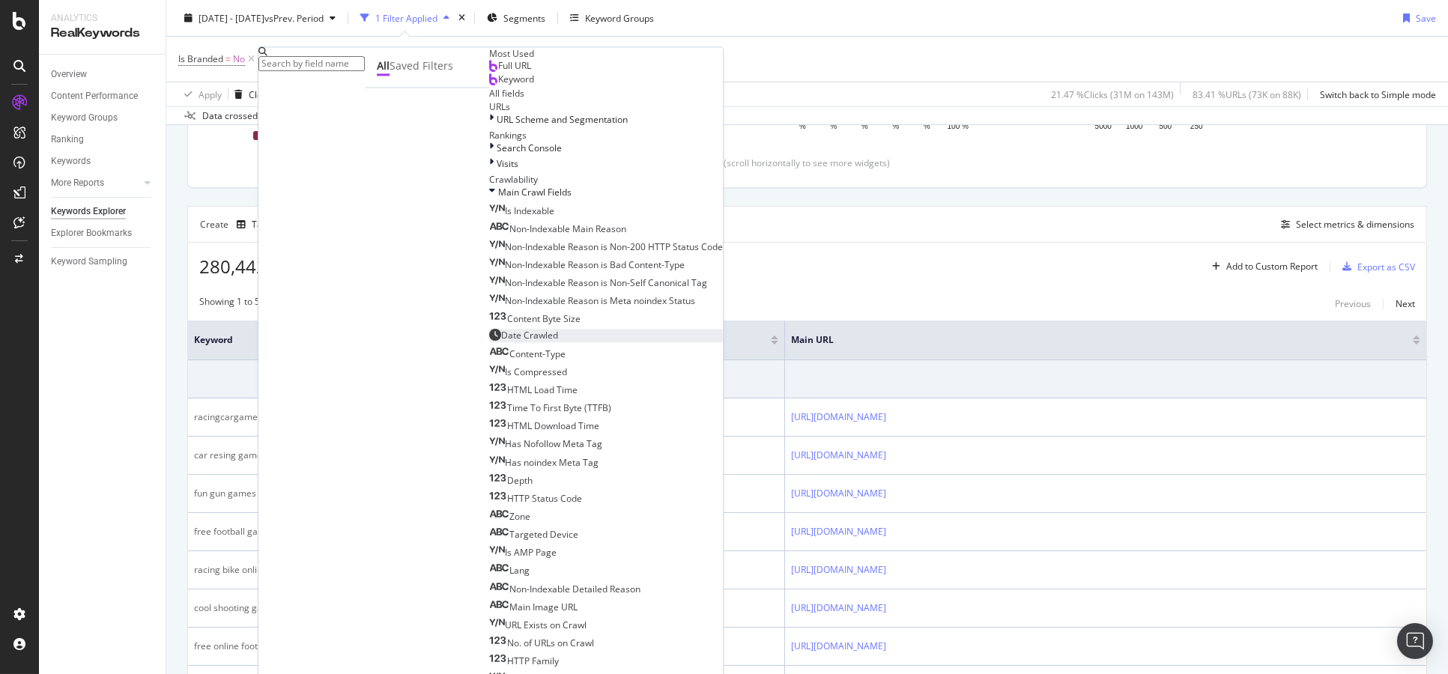
scroll to position [333, 0]
click at [489, 329] on div "Date Crawled" at bounding box center [523, 335] width 69 height 13
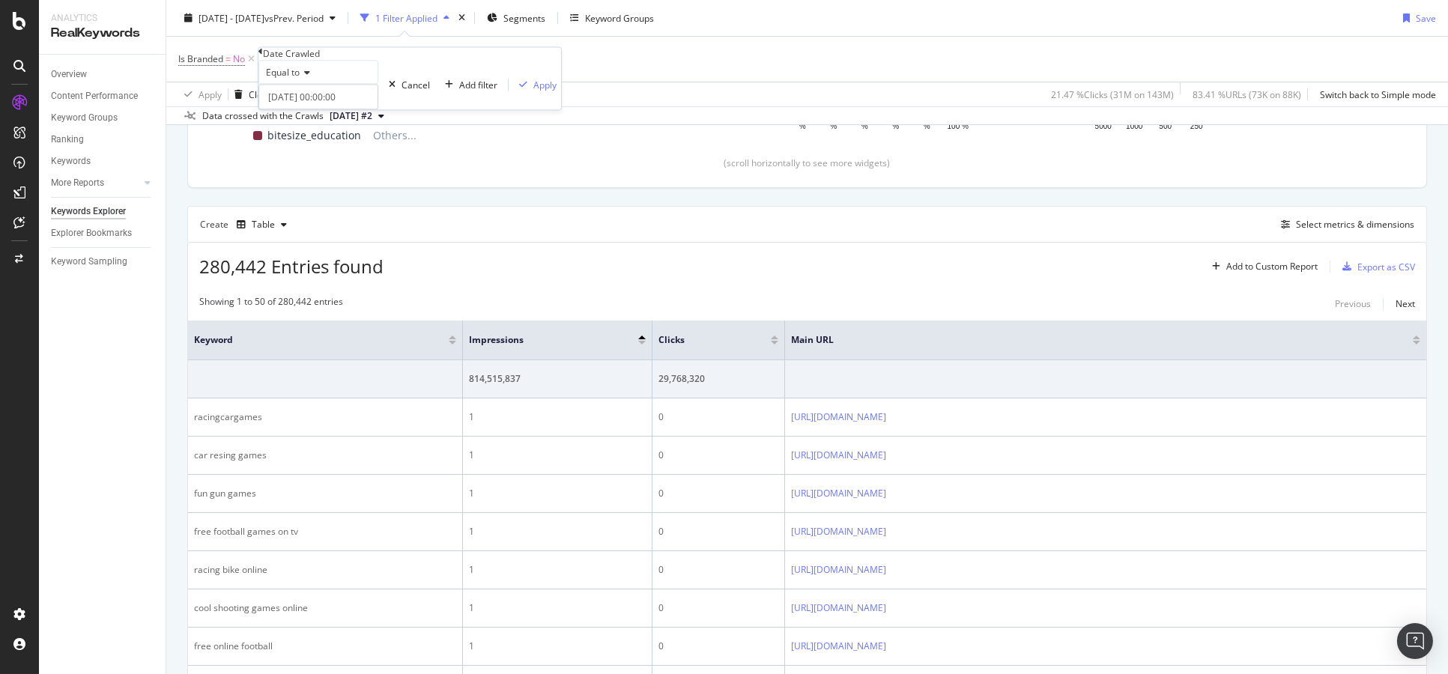
click at [310, 78] on icon at bounding box center [305, 73] width 10 height 9
click at [368, 163] on div "Before or equal to" at bounding box center [318, 156] width 118 height 16
click at [323, 110] on input "[DATE] 00:00:00" at bounding box center [318, 97] width 120 height 25
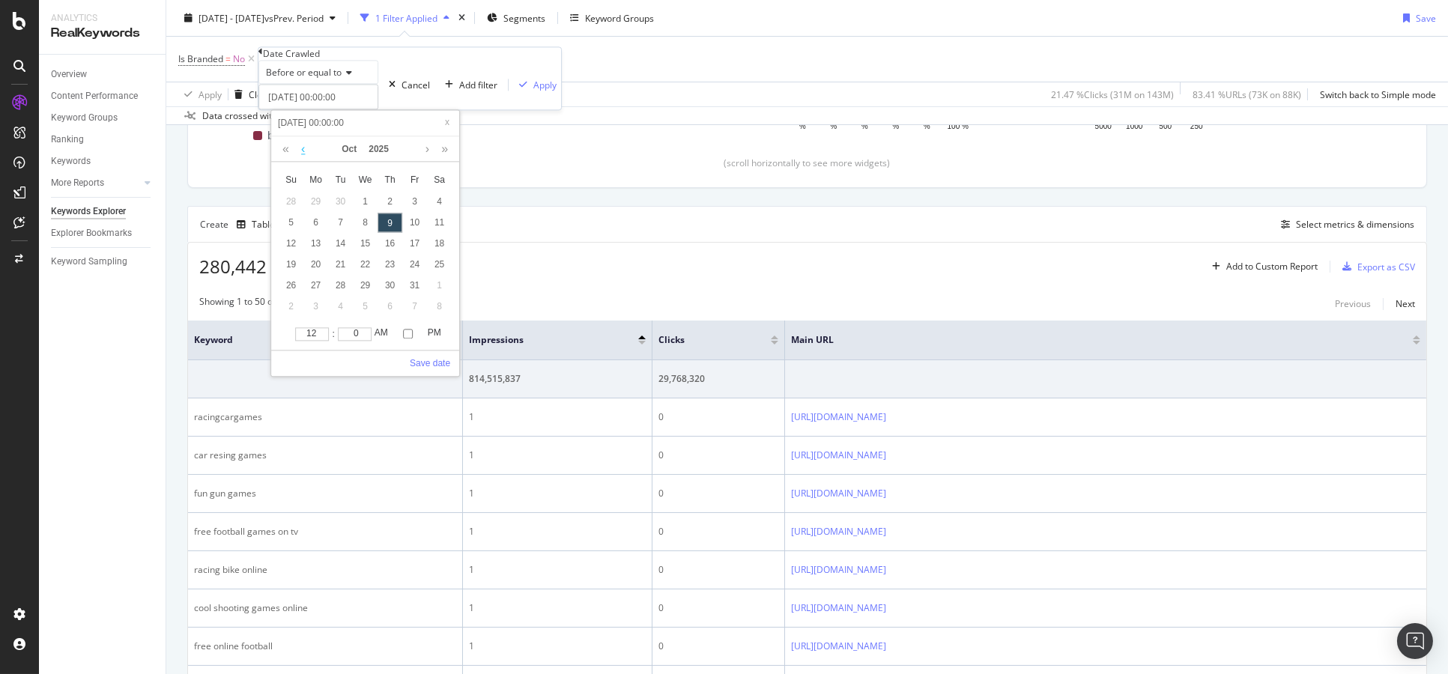
click at [302, 146] on link at bounding box center [302, 148] width 11 height 25
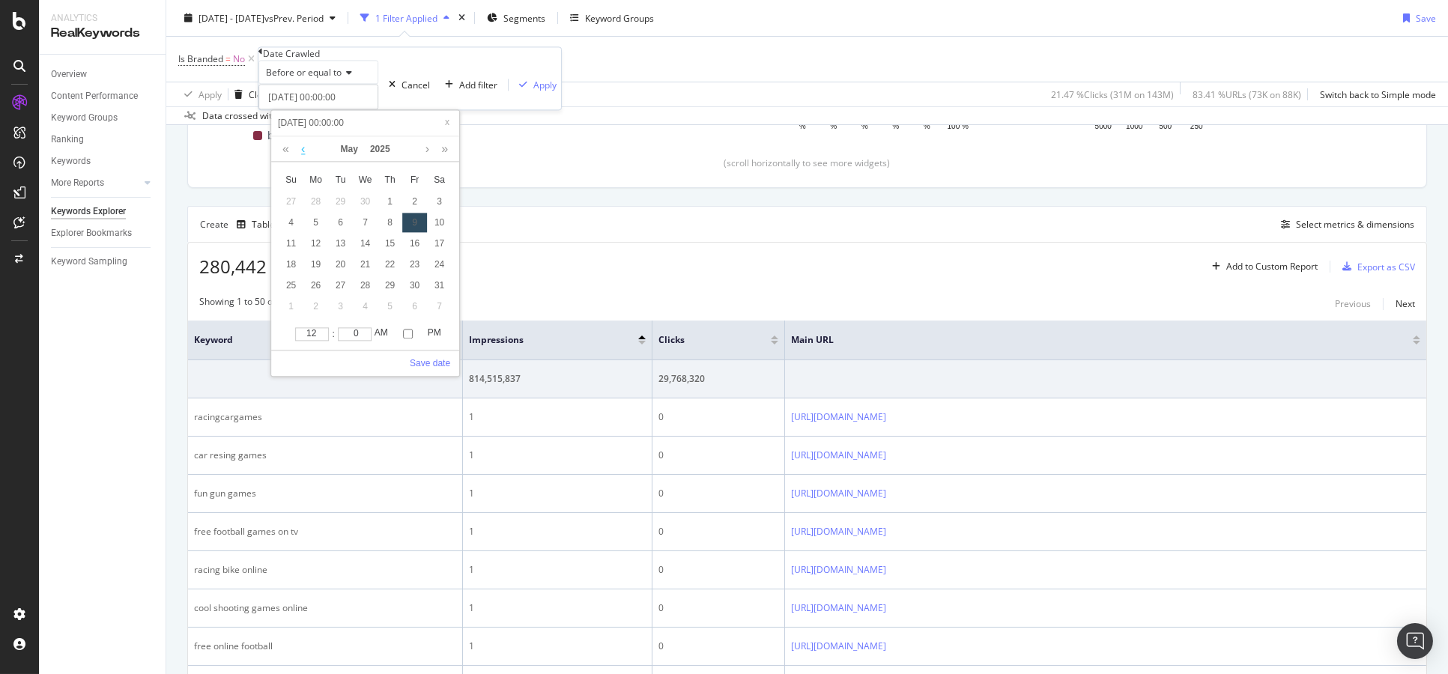
click at [302, 146] on link at bounding box center [302, 148] width 11 height 25
click at [293, 286] on div "23" at bounding box center [291, 285] width 25 height 19
type input "[DATE] 00:00:00"
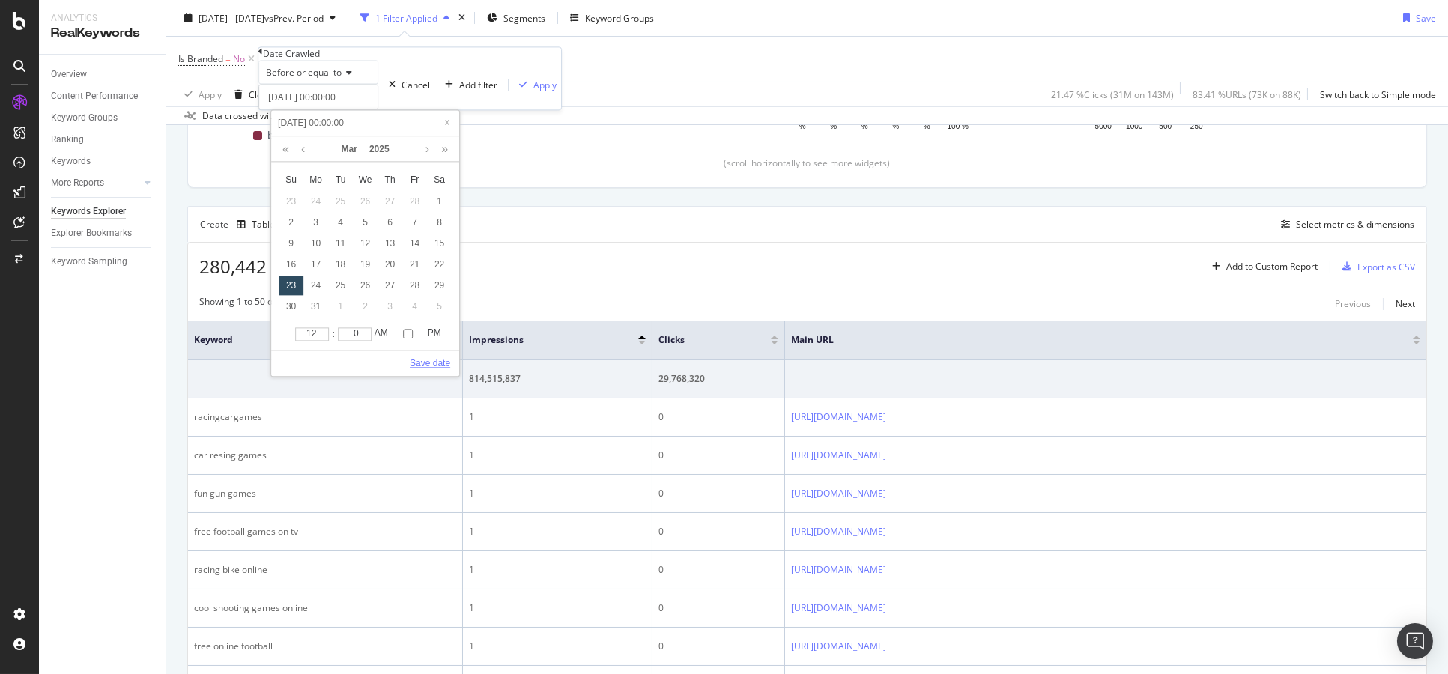
click at [412, 363] on link "Save date" at bounding box center [430, 363] width 40 height 13
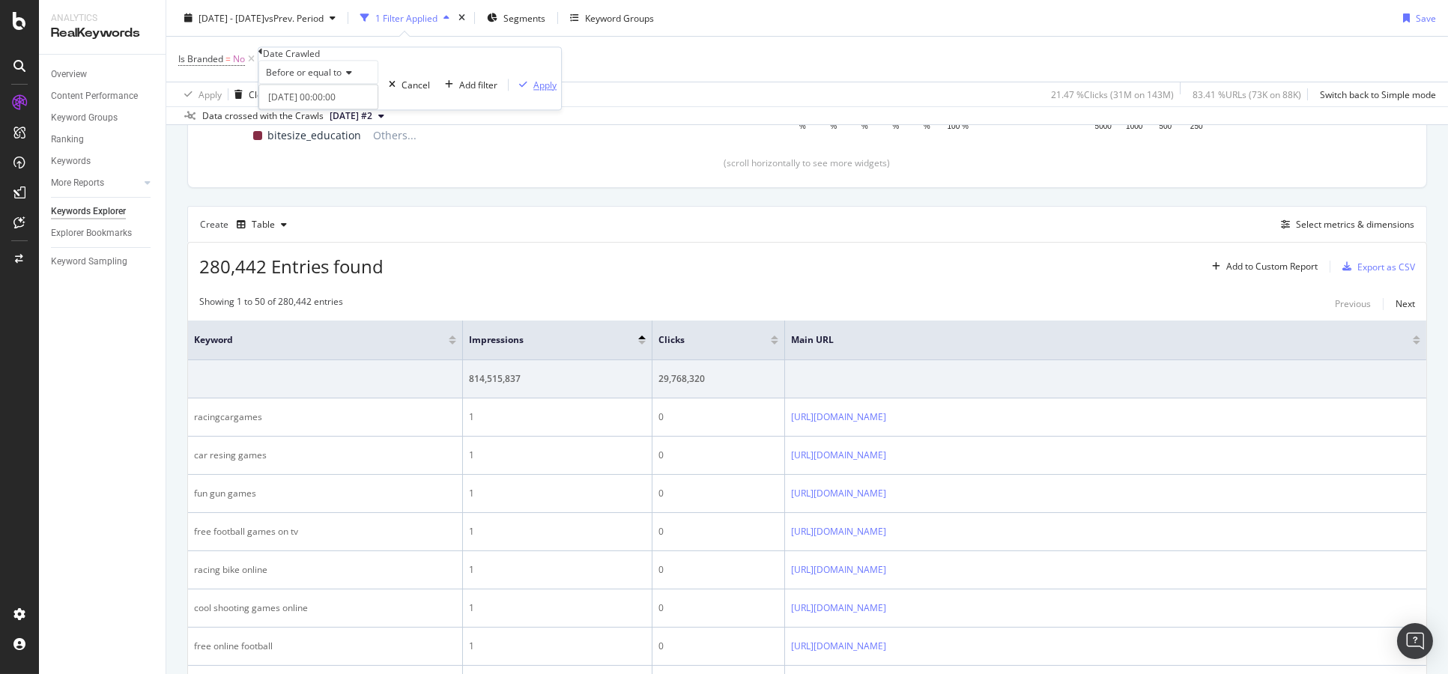
click at [509, 92] on button "Apply" at bounding box center [535, 85] width 52 height 14
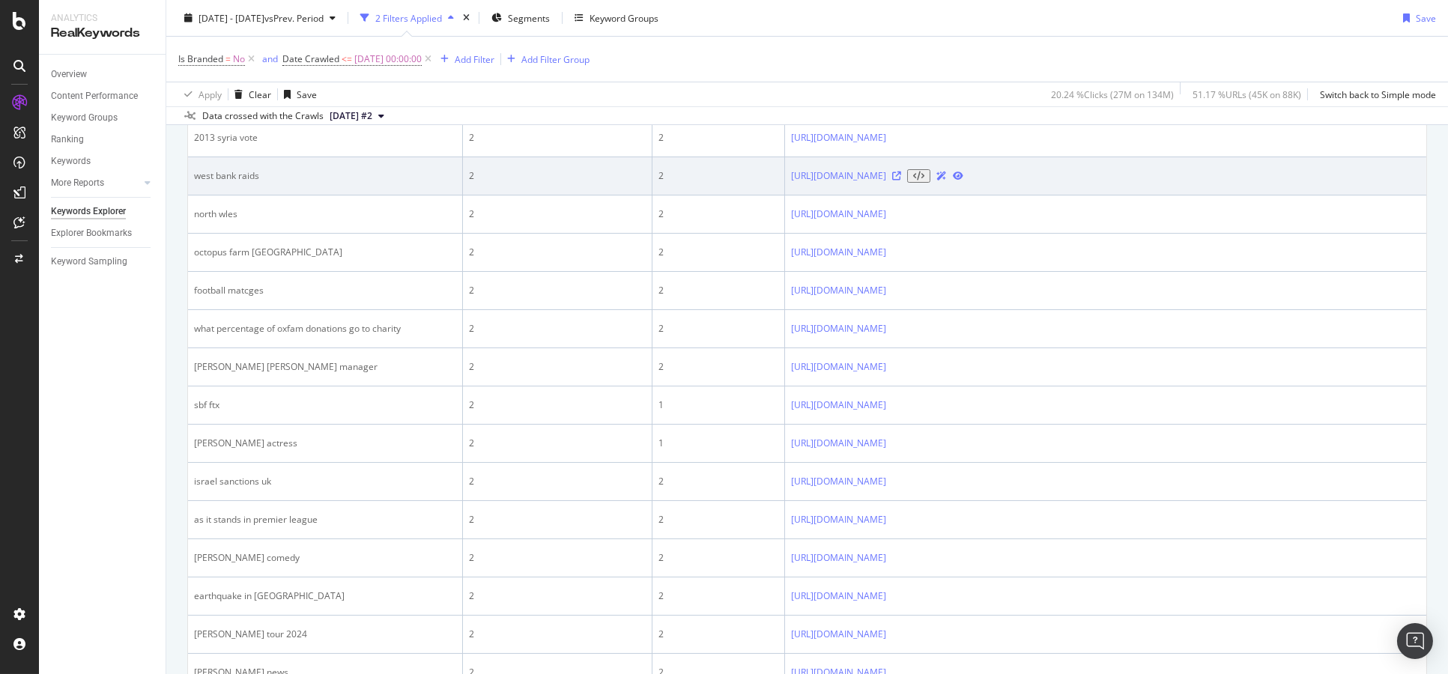
scroll to position [998, 0]
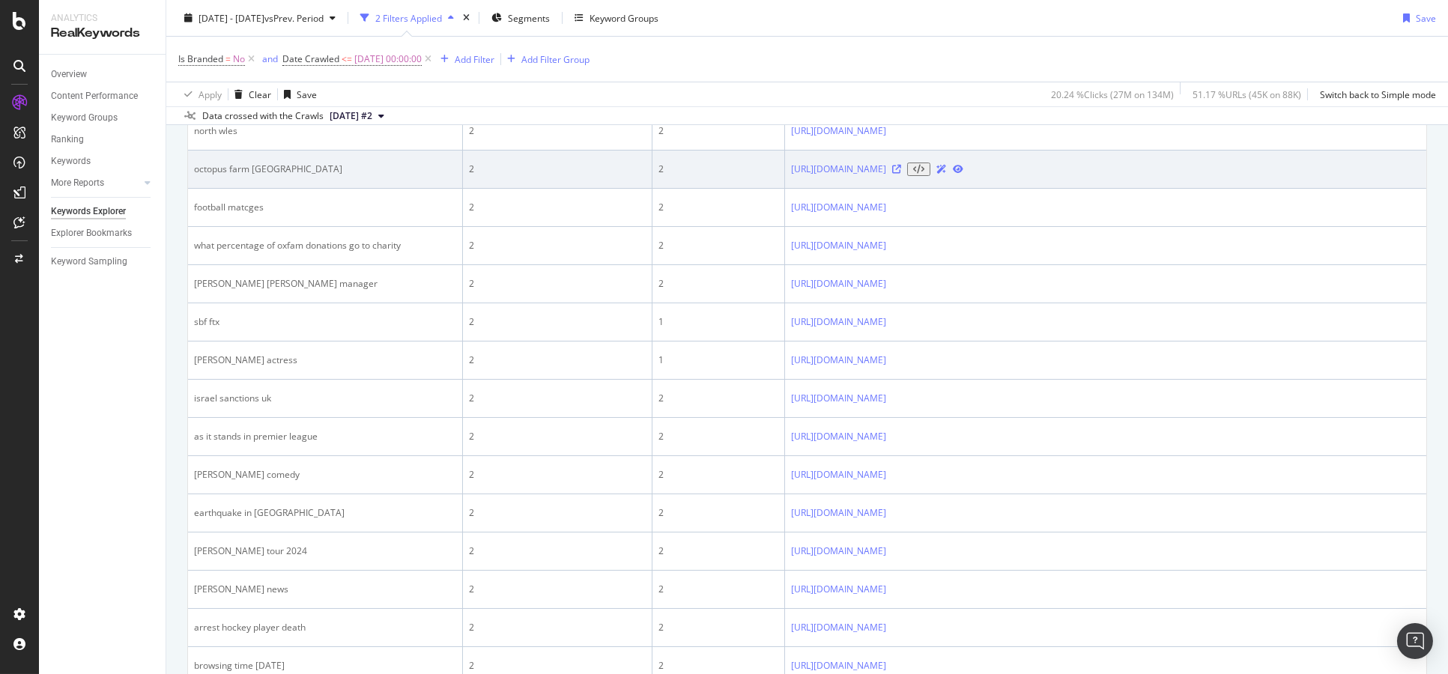
click at [901, 174] on icon at bounding box center [896, 169] width 9 height 9
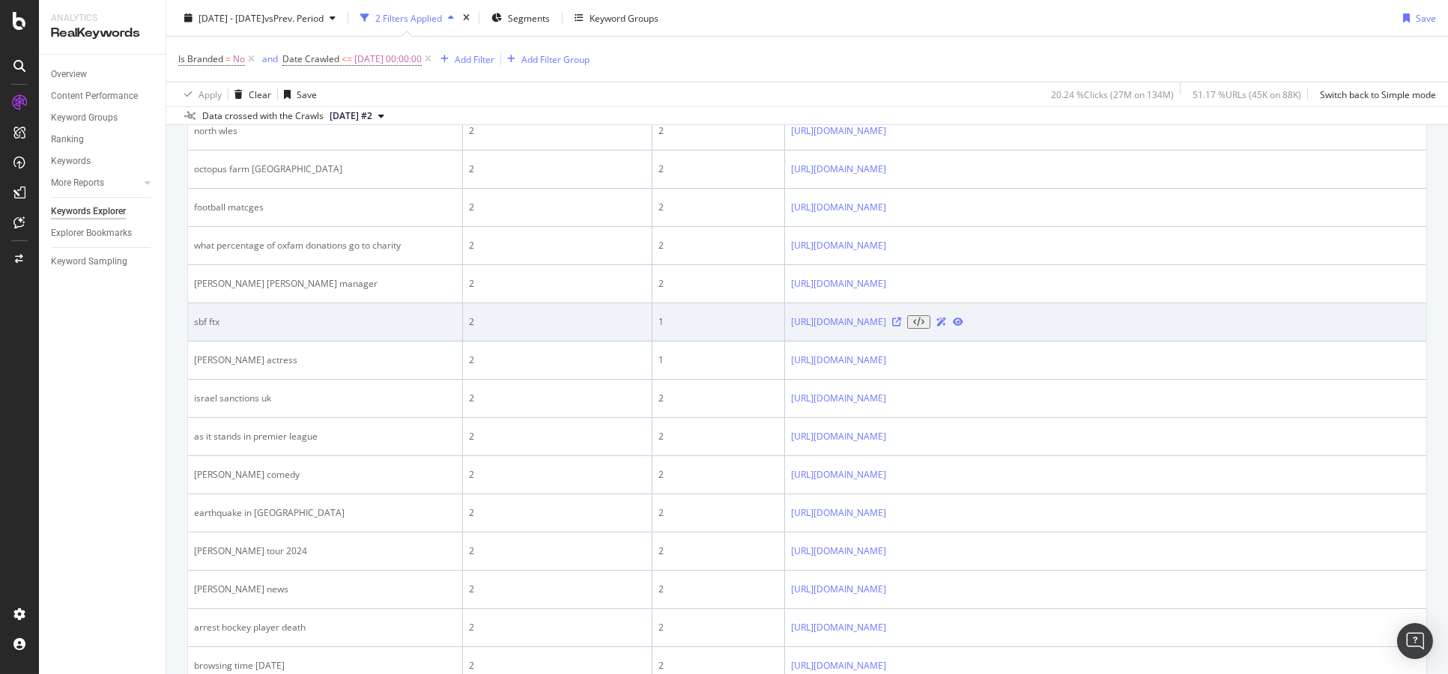
scroll to position [1082, 0]
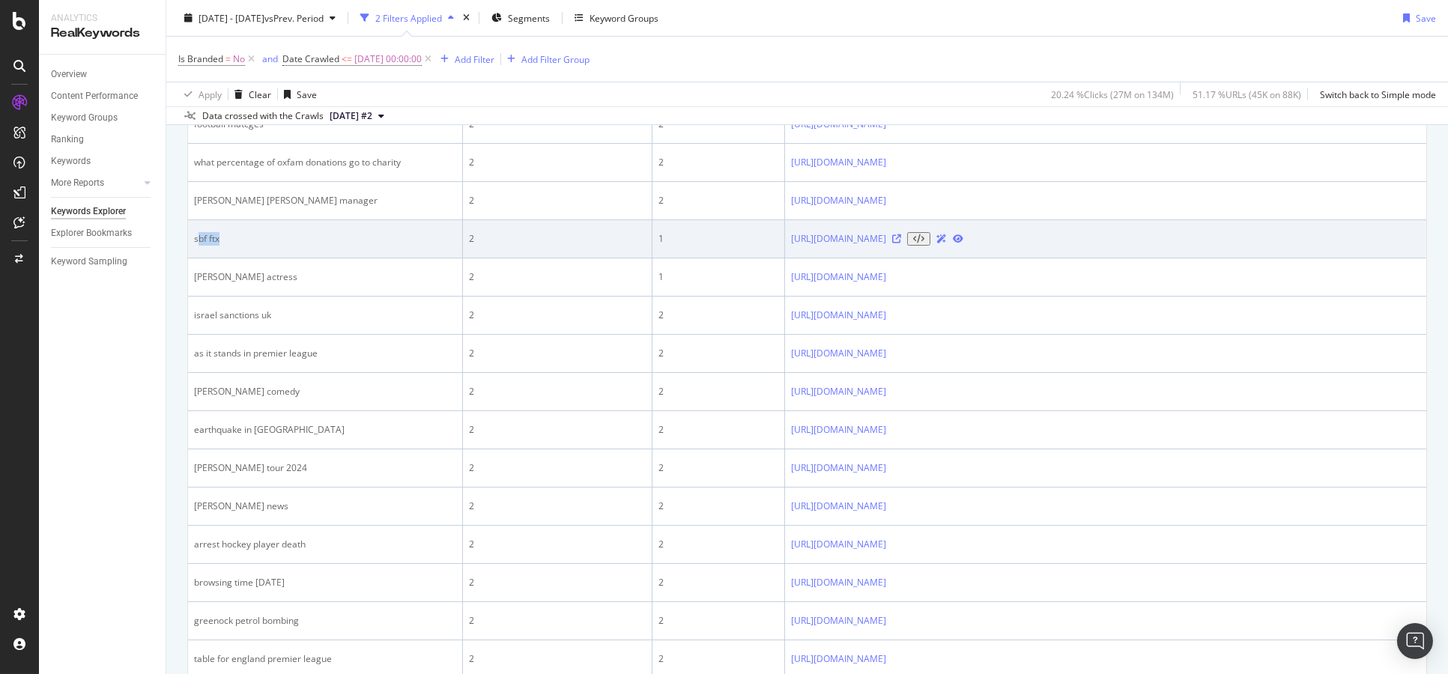
drag, startPoint x: 218, startPoint y: 270, endPoint x: 196, endPoint y: 273, distance: 22.0
click at [196, 246] on div "sbf ftx" at bounding box center [325, 238] width 262 height 13
